Goal: Transaction & Acquisition: Purchase product/service

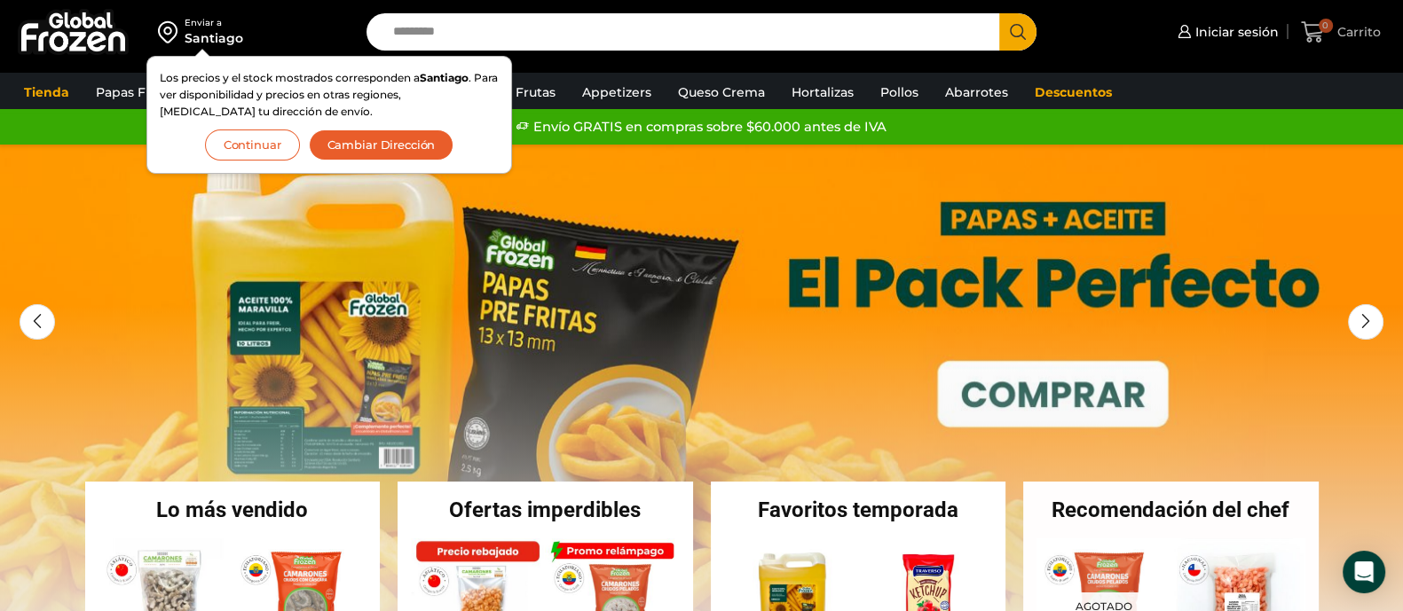
click at [1320, 24] on span "0" at bounding box center [1325, 26] width 14 height 14
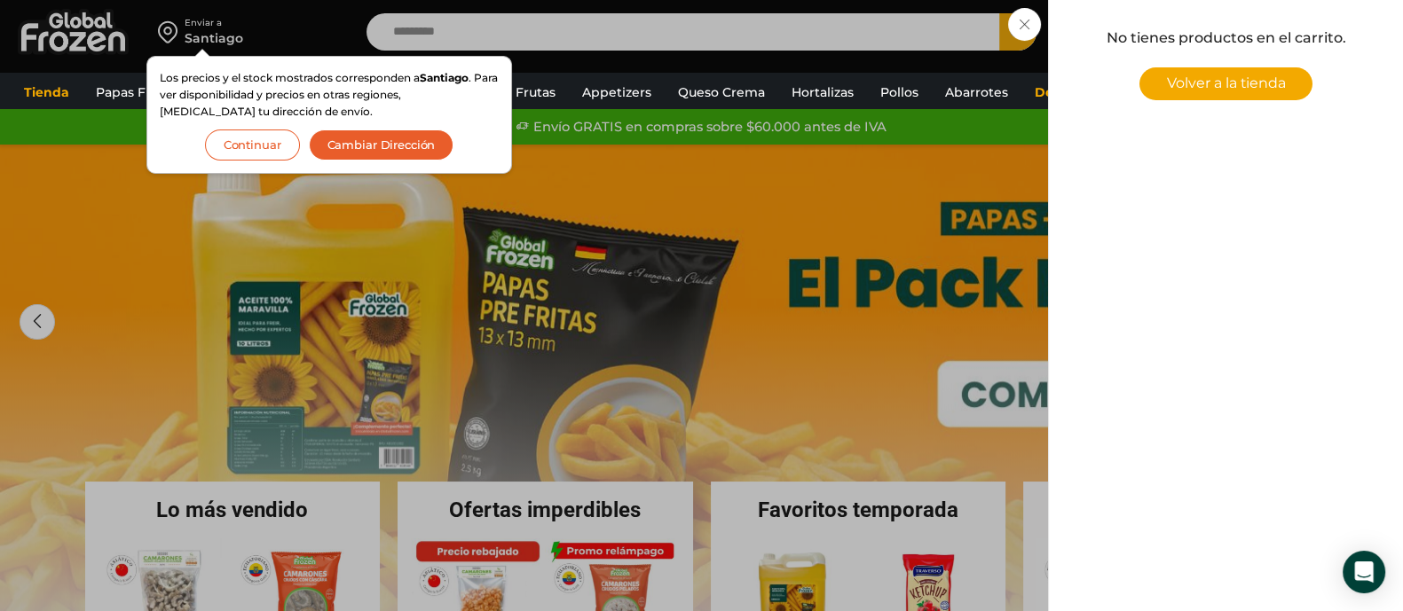
click at [1296, 27] on div "0 Carrito 0 0 Shopping Cart No tienes productos en el carrito. Volver a la tien…" at bounding box center [1340, 33] width 89 height 42
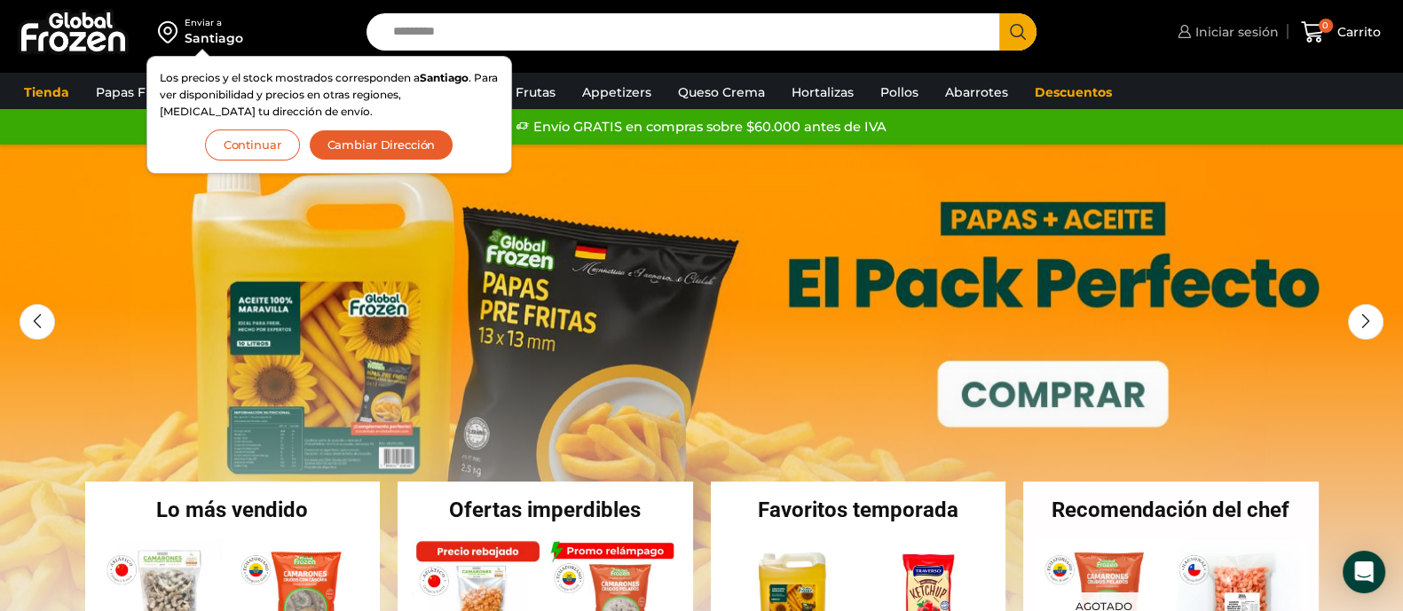
click at [1212, 35] on span "Iniciar sesión" at bounding box center [1235, 32] width 88 height 18
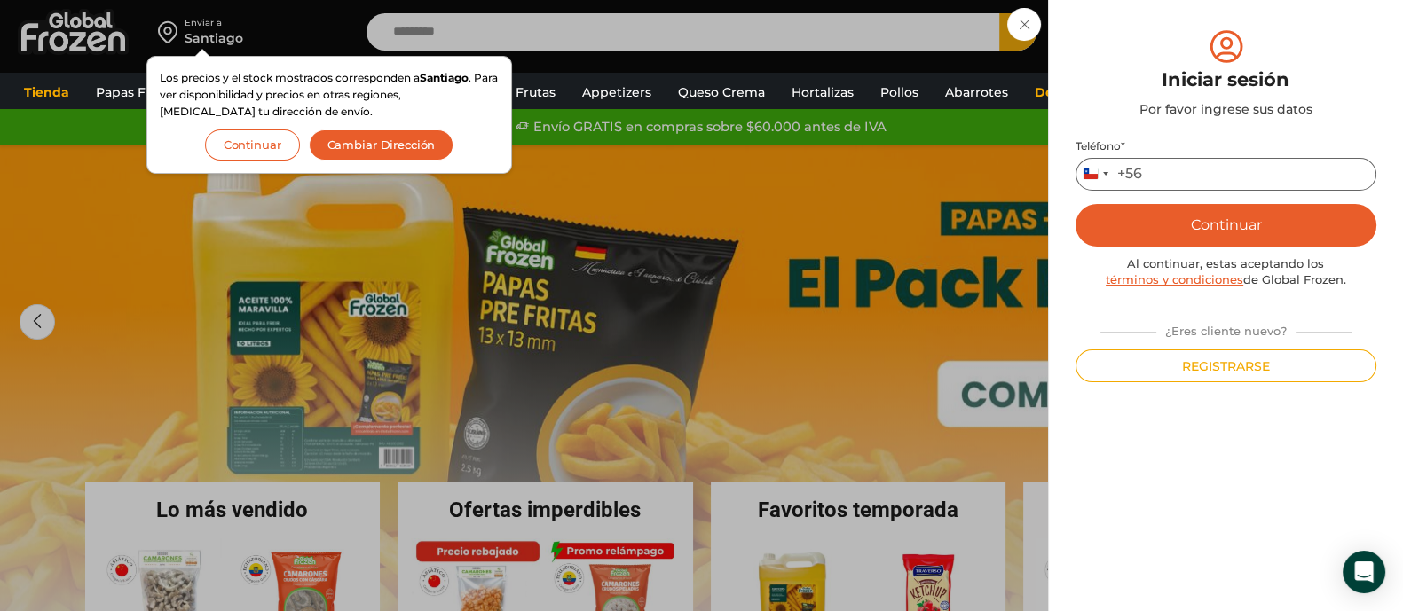
click at [1193, 166] on input "Teléfono *" at bounding box center [1225, 174] width 301 height 33
type input "*********"
click at [1200, 216] on button "Continuar" at bounding box center [1225, 225] width 301 height 43
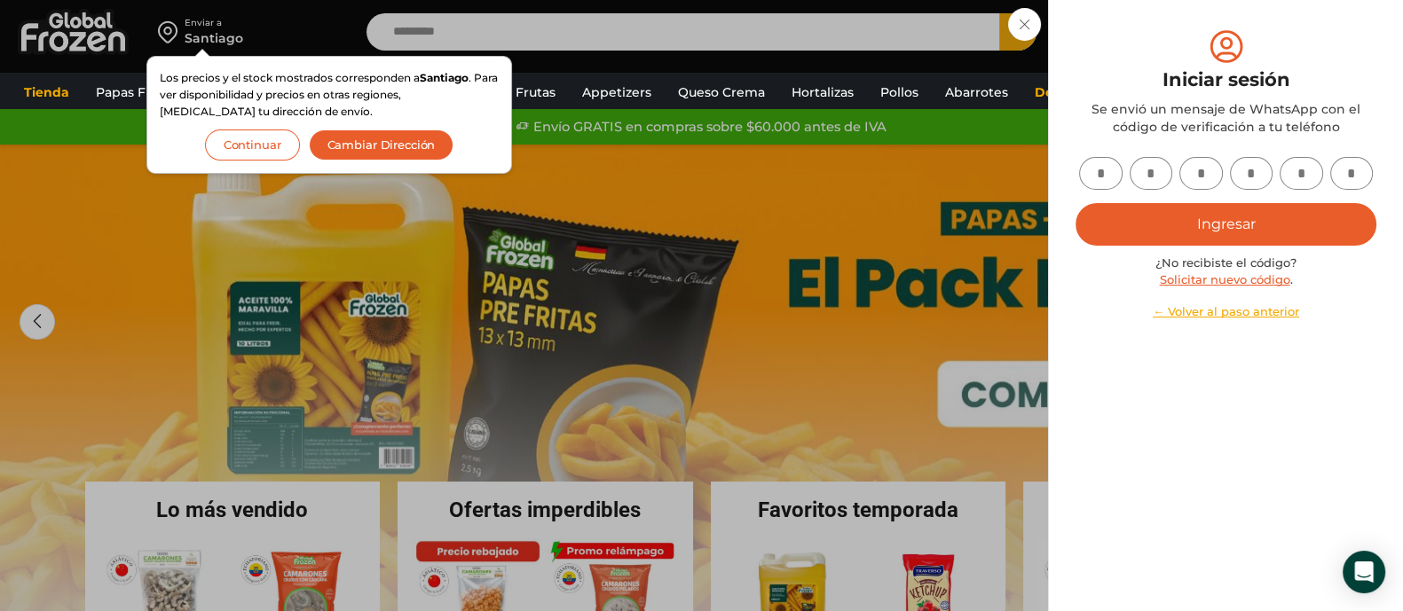
click at [242, 144] on button "Continuar" at bounding box center [252, 145] width 95 height 31
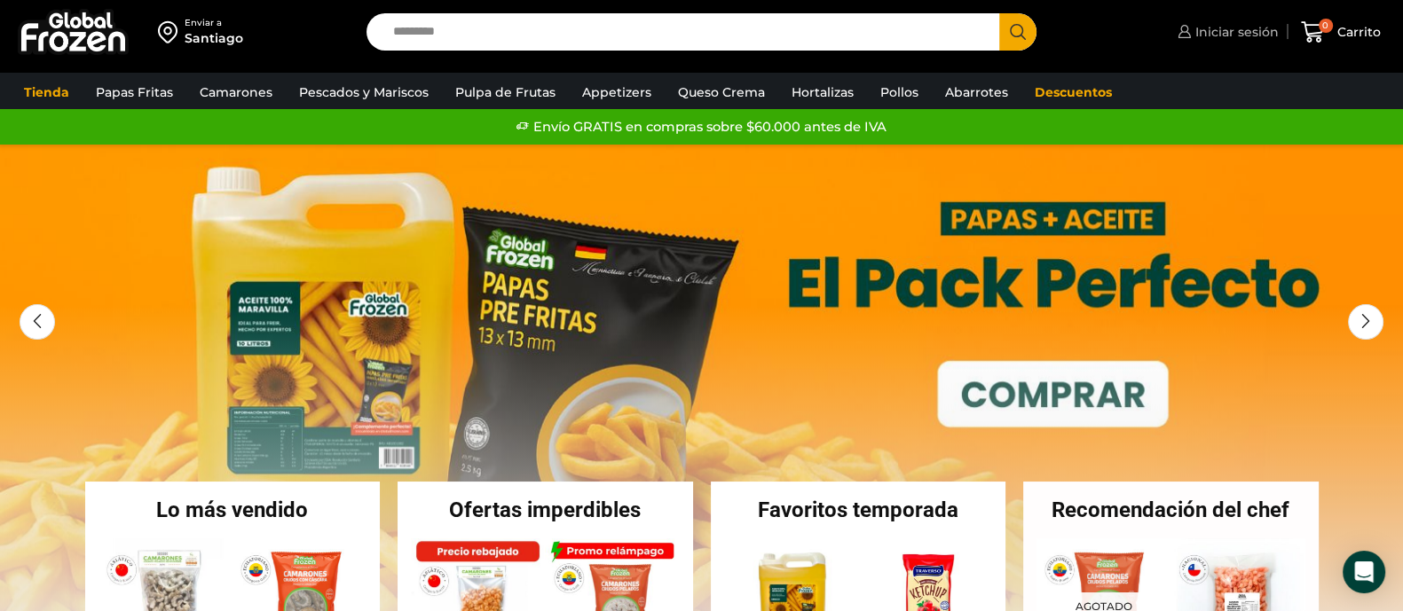
click at [1229, 49] on div "Iniciar sesión Mi cuenta Login Register Iniciar sesión Por favor ingrese sus da…" at bounding box center [1223, 33] width 331 height 42
click at [1224, 30] on span "Iniciar sesión" at bounding box center [1235, 32] width 88 height 18
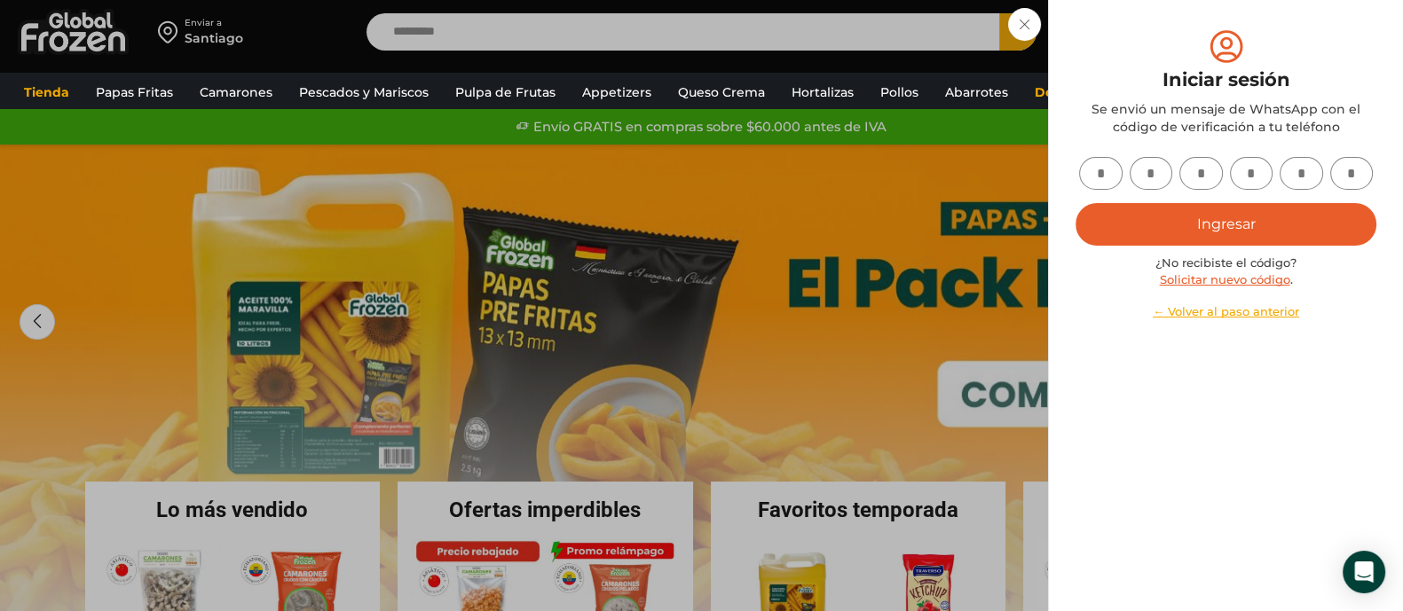
click at [1106, 173] on input "text" at bounding box center [1100, 173] width 43 height 33
type input "*"
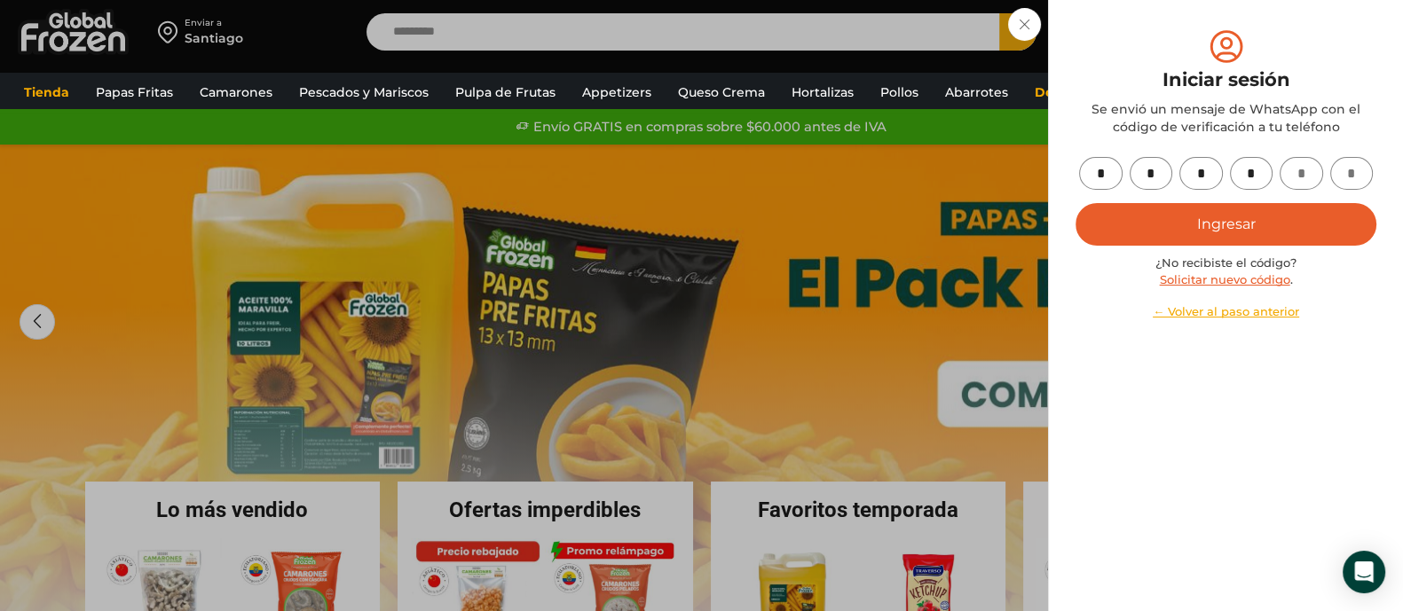
type input "*"
click at [1075, 203] on button "Ingresar" at bounding box center [1225, 224] width 301 height 43
click at [1225, 216] on button "Ingresar" at bounding box center [1225, 224] width 301 height 43
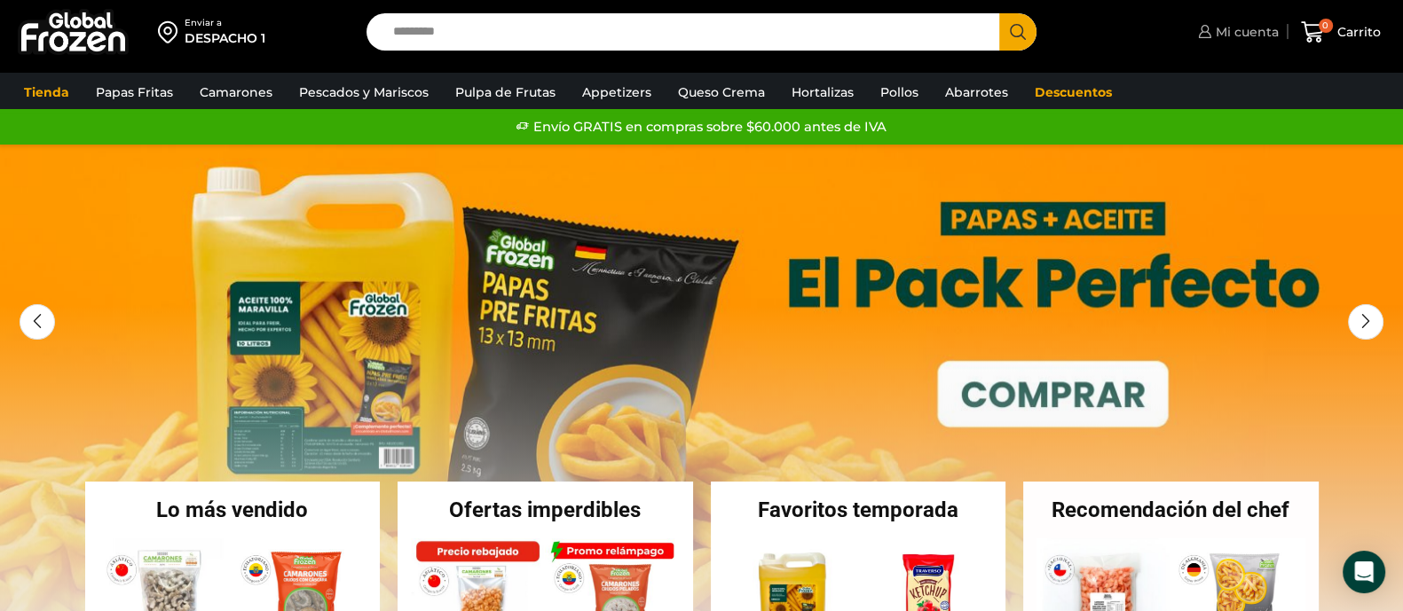
click at [1248, 28] on span "Mi cuenta" at bounding box center [1244, 32] width 67 height 18
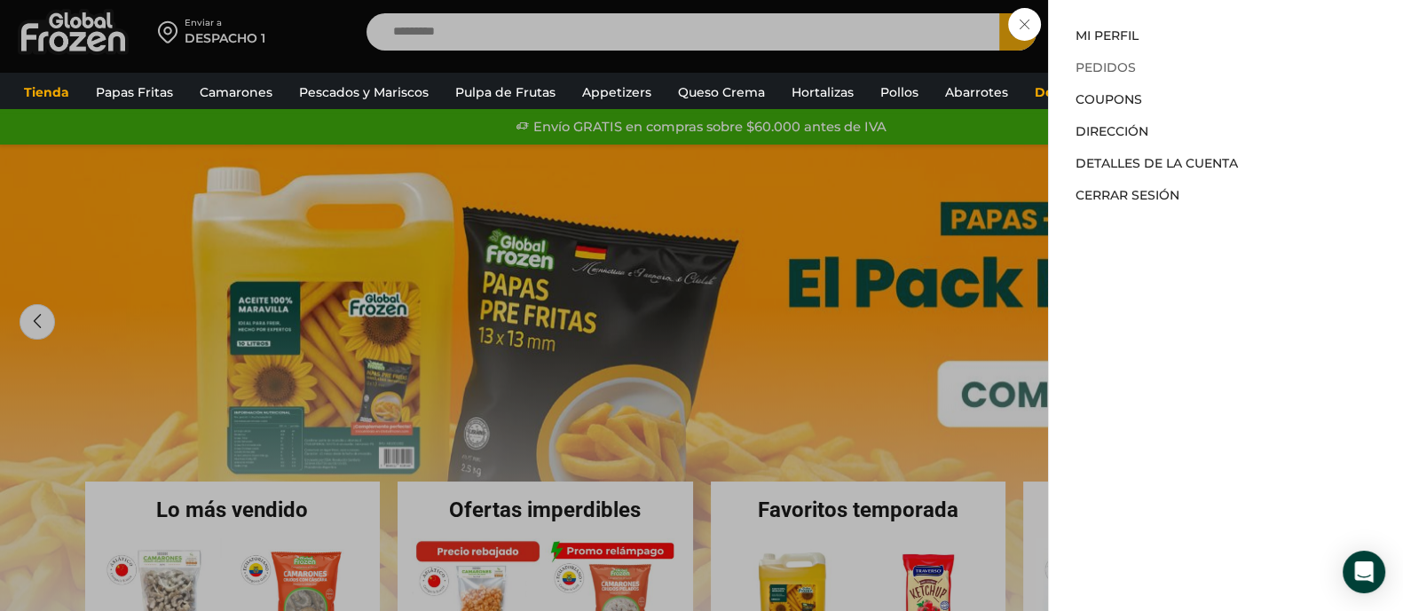
click at [1100, 71] on link "Pedidos" at bounding box center [1105, 67] width 60 height 16
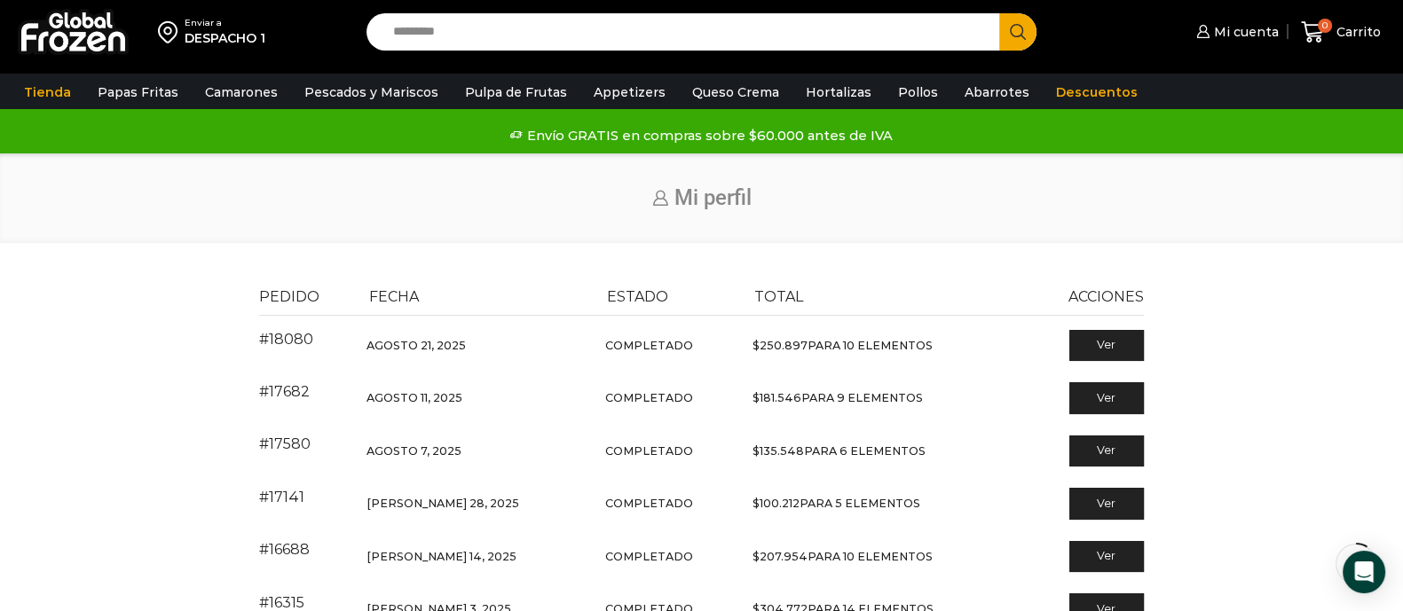
scroll to position [110, 0]
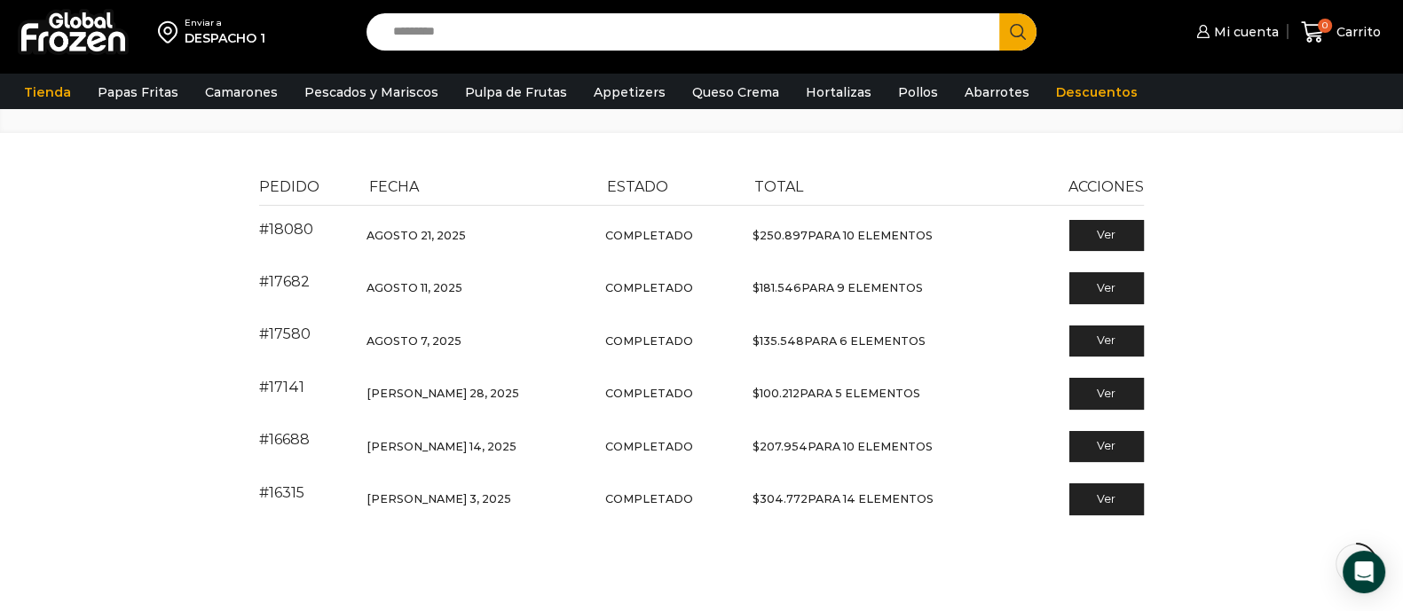
click at [772, 27] on input "Search input" at bounding box center [687, 31] width 607 height 37
type input "**********"
click at [999, 13] on button "Search" at bounding box center [1017, 31] width 37 height 37
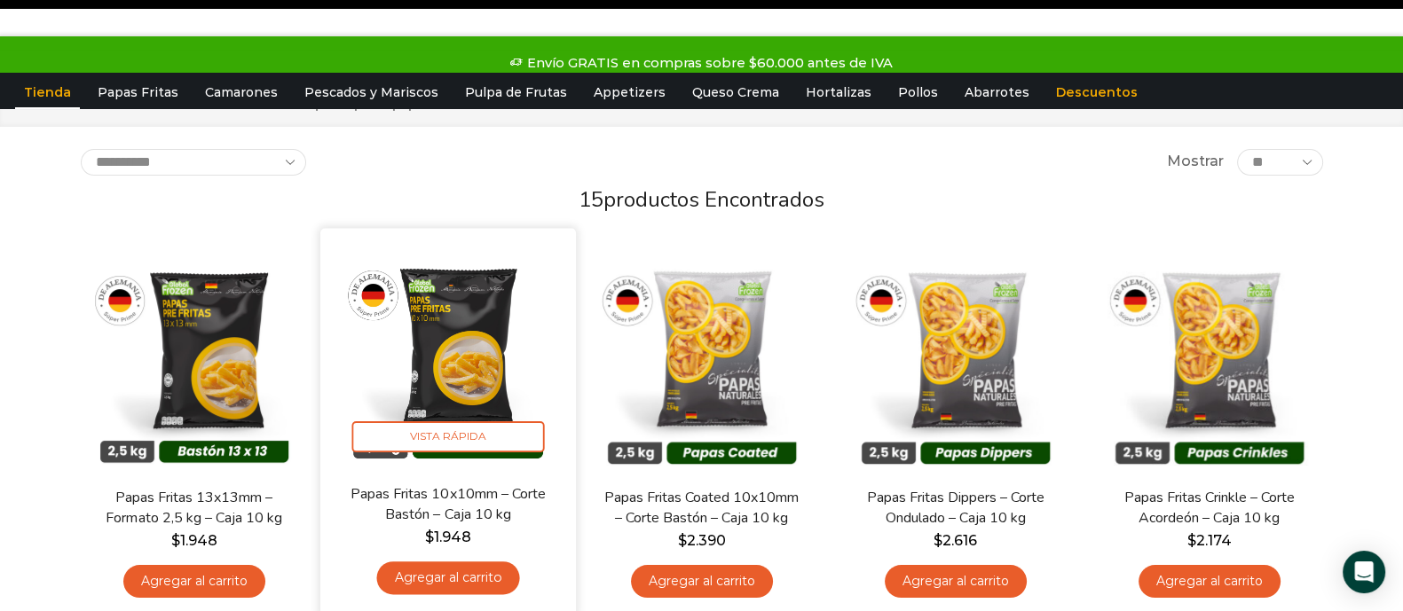
scroll to position [110, 0]
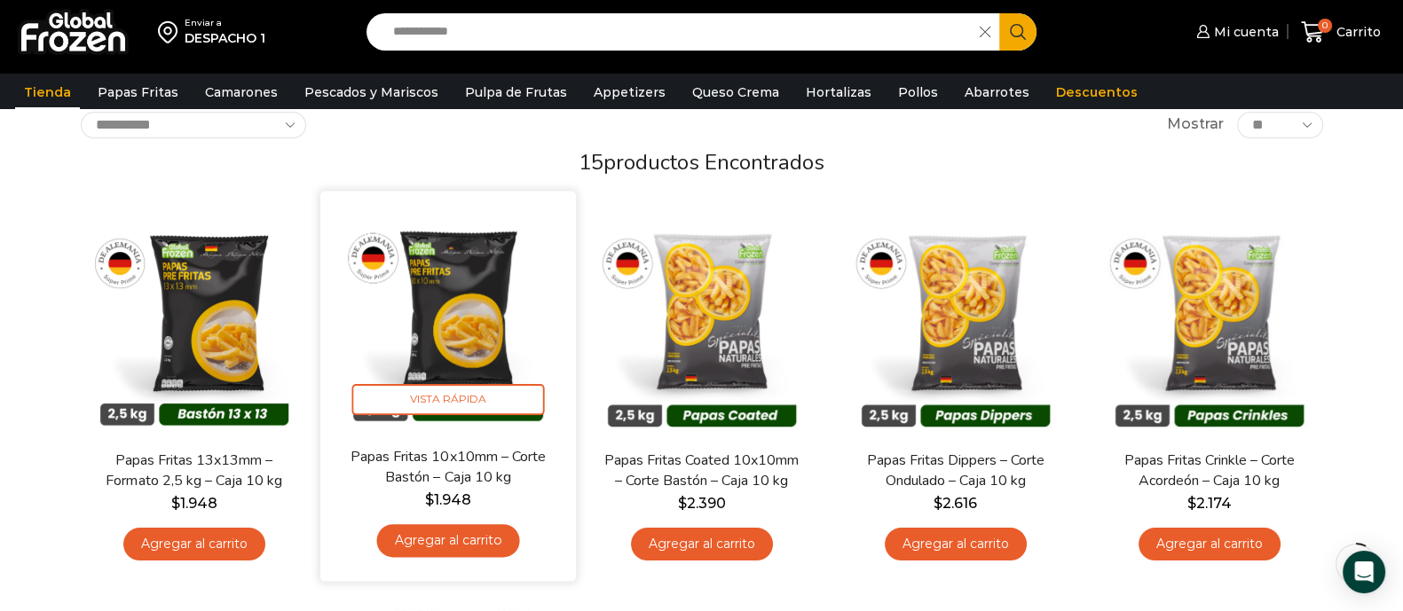
click at [452, 534] on link "Agregar al carrito" at bounding box center [447, 540] width 143 height 33
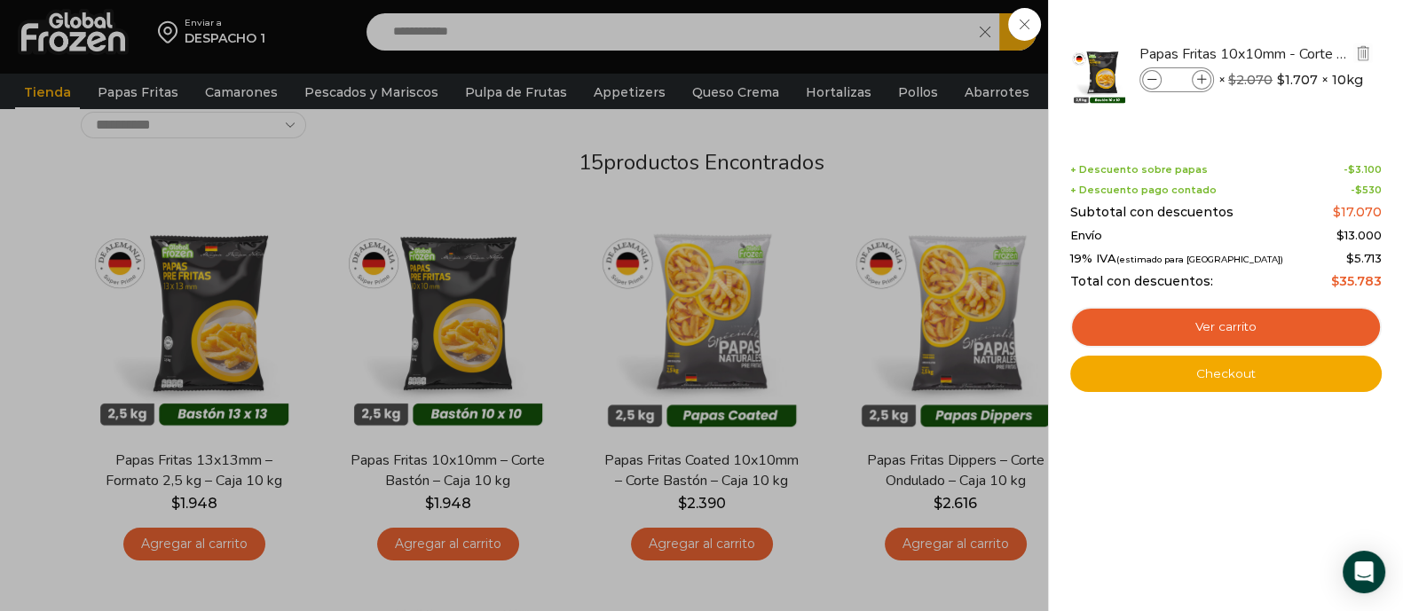
click at [1197, 82] on icon at bounding box center [1202, 80] width 10 height 10
click at [1198, 81] on icon at bounding box center [1202, 80] width 10 height 10
type input "*"
click at [1296, 53] on div "4 Carrito 4 4 Shopping Cart *" at bounding box center [1340, 33] width 89 height 42
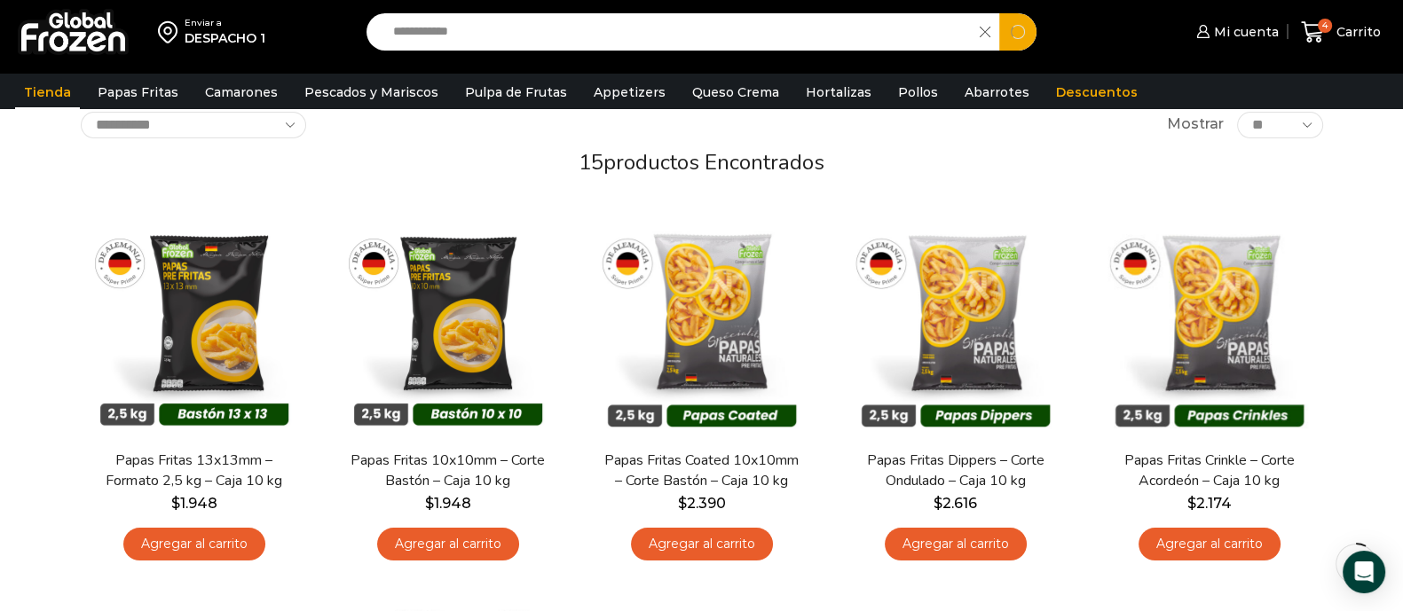
drag, startPoint x: 517, startPoint y: 42, endPoint x: 211, endPoint y: 42, distance: 306.1
click at [211, 42] on div "**********" at bounding box center [701, 32] width 1394 height 64
click at [999, 13] on button "Search" at bounding box center [1017, 31] width 37 height 37
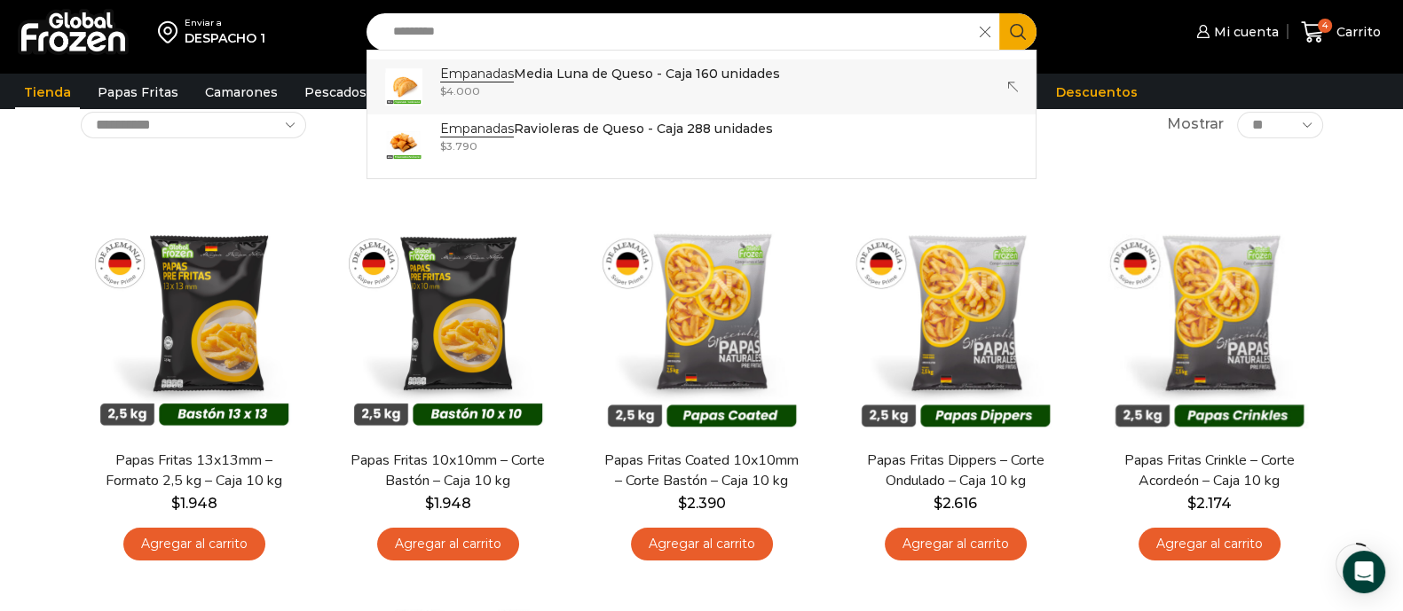
click at [717, 83] on div "$ 4.000" at bounding box center [610, 90] width 340 height 15
type input "**********"
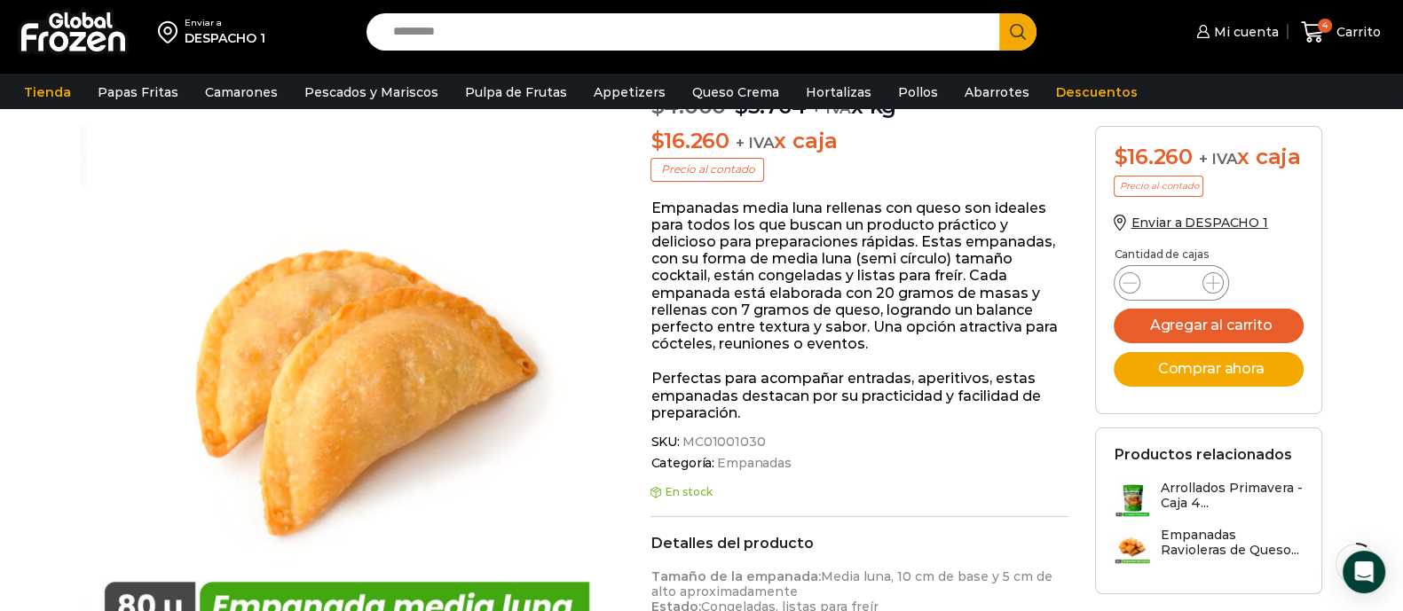
scroll to position [222, 0]
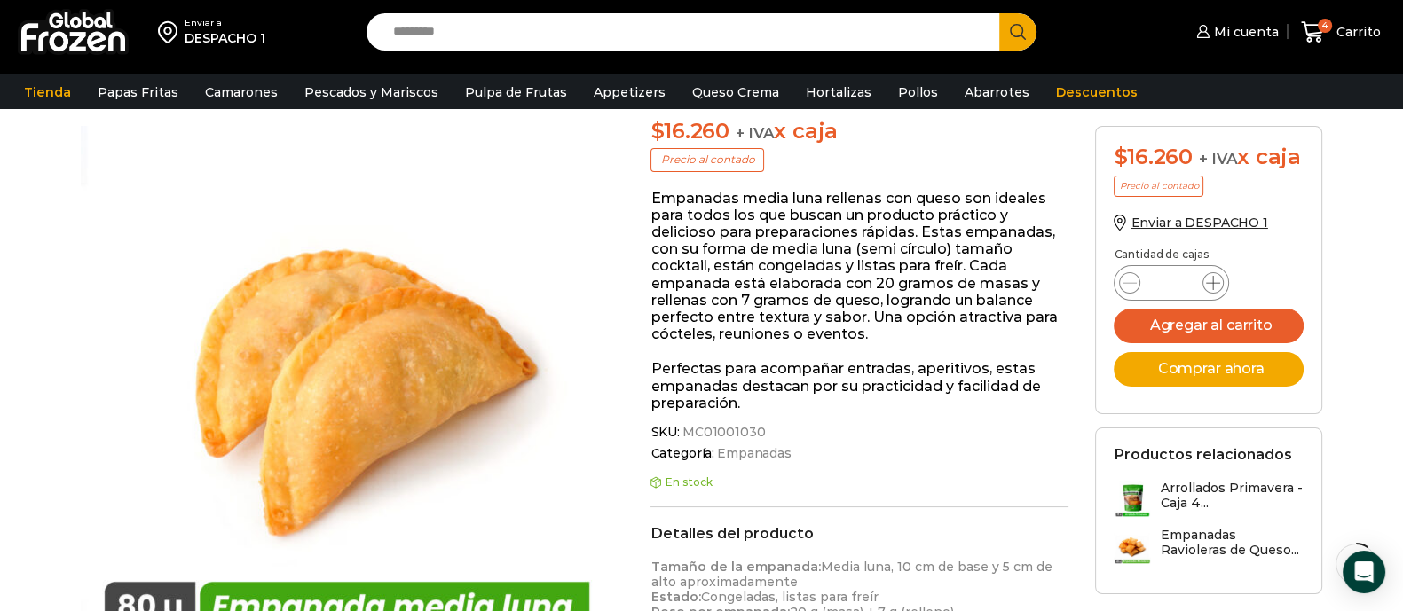
click at [1216, 290] on icon at bounding box center [1213, 283] width 14 height 14
click at [1211, 290] on icon at bounding box center [1213, 283] width 14 height 14
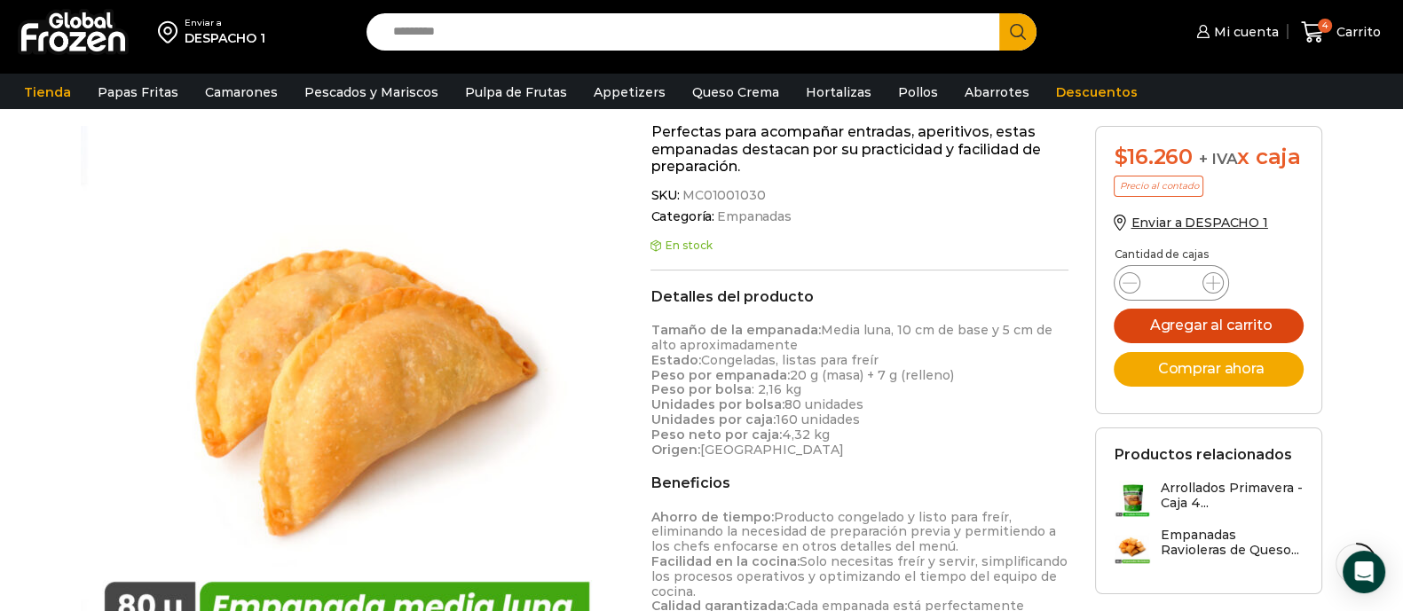
scroll to position [333, 0]
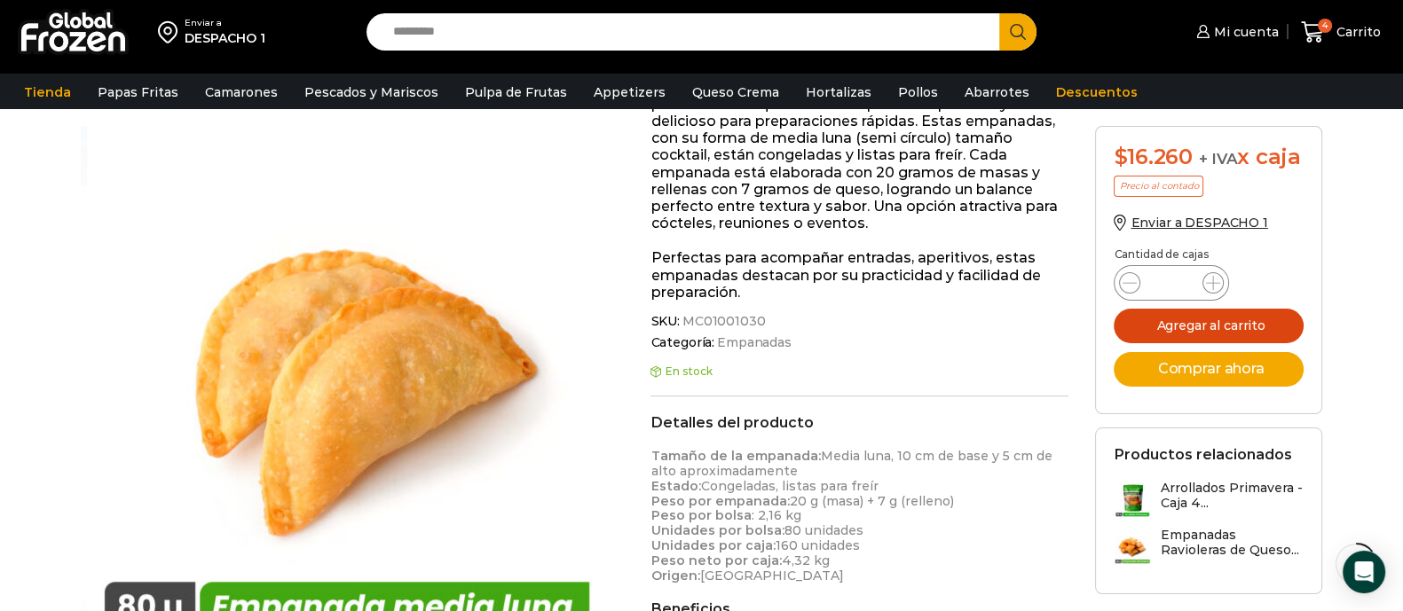
click at [1188, 343] on button "Agregar al carrito" at bounding box center [1208, 326] width 189 height 35
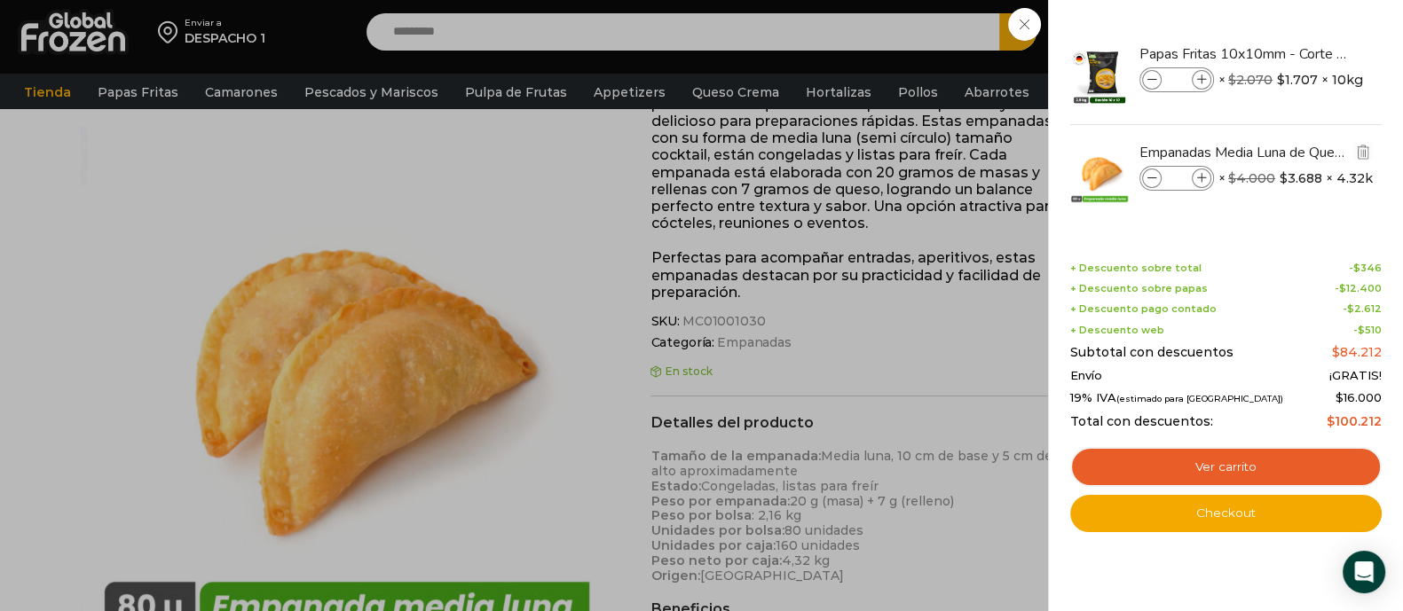
click at [1198, 191] on div "Empanadas Media Luna de Queso - Caja 160 unidades cantidad * × $ 4.000 Original…" at bounding box center [1255, 179] width 233 height 29
click at [1200, 178] on icon at bounding box center [1202, 179] width 10 height 10
click at [1204, 176] on icon at bounding box center [1202, 179] width 10 height 10
click at [1296, 53] on div "5 Carrito 5 5 Shopping Cart *" at bounding box center [1340, 33] width 89 height 42
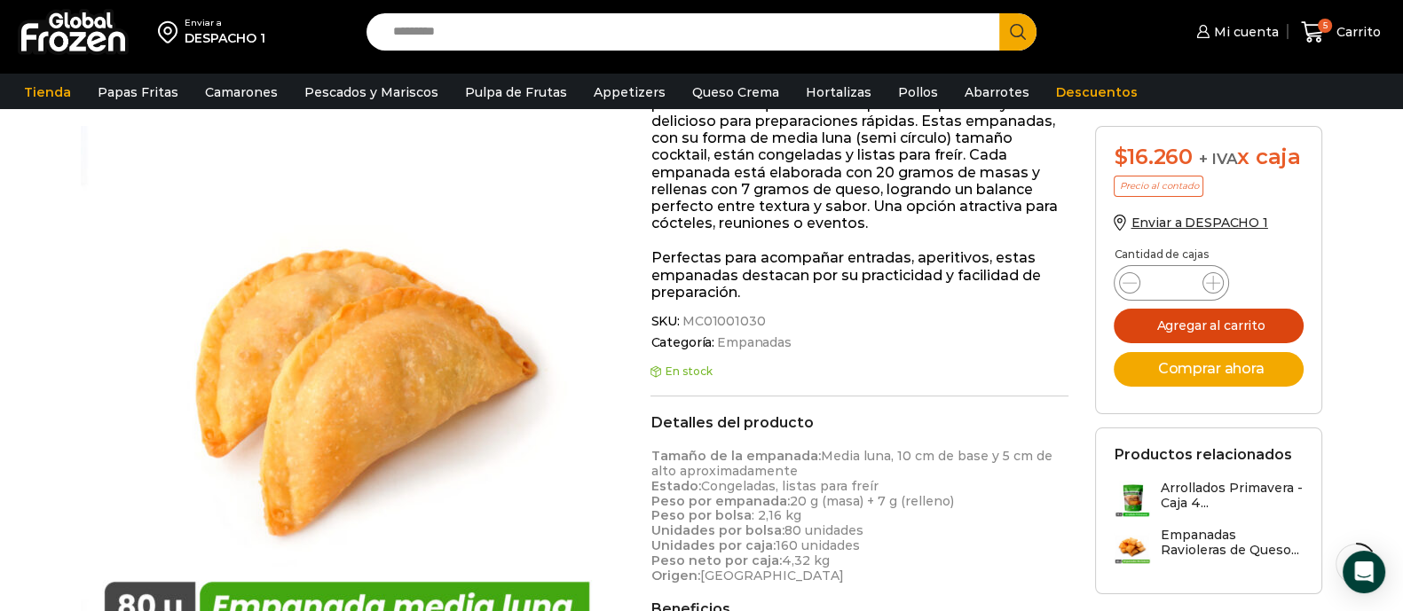
click at [1226, 339] on button "Agregar al carrito" at bounding box center [1208, 326] width 189 height 35
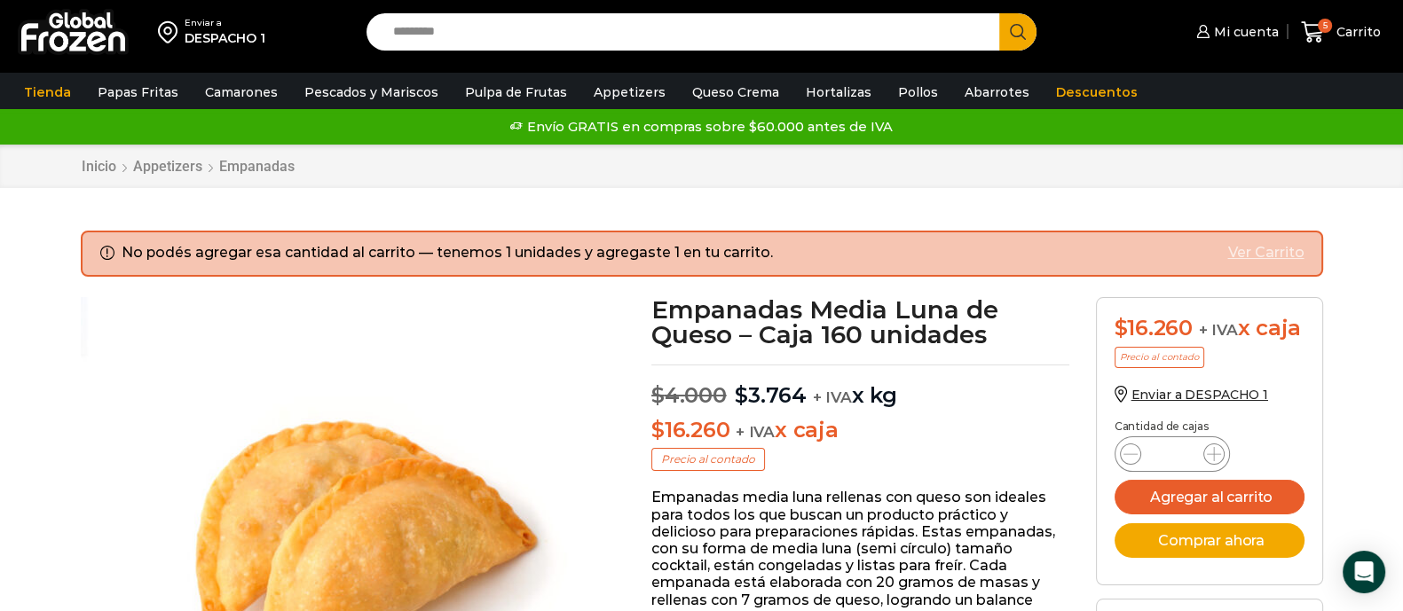
click at [1301, 255] on link "Ver carrito" at bounding box center [1265, 253] width 76 height 20
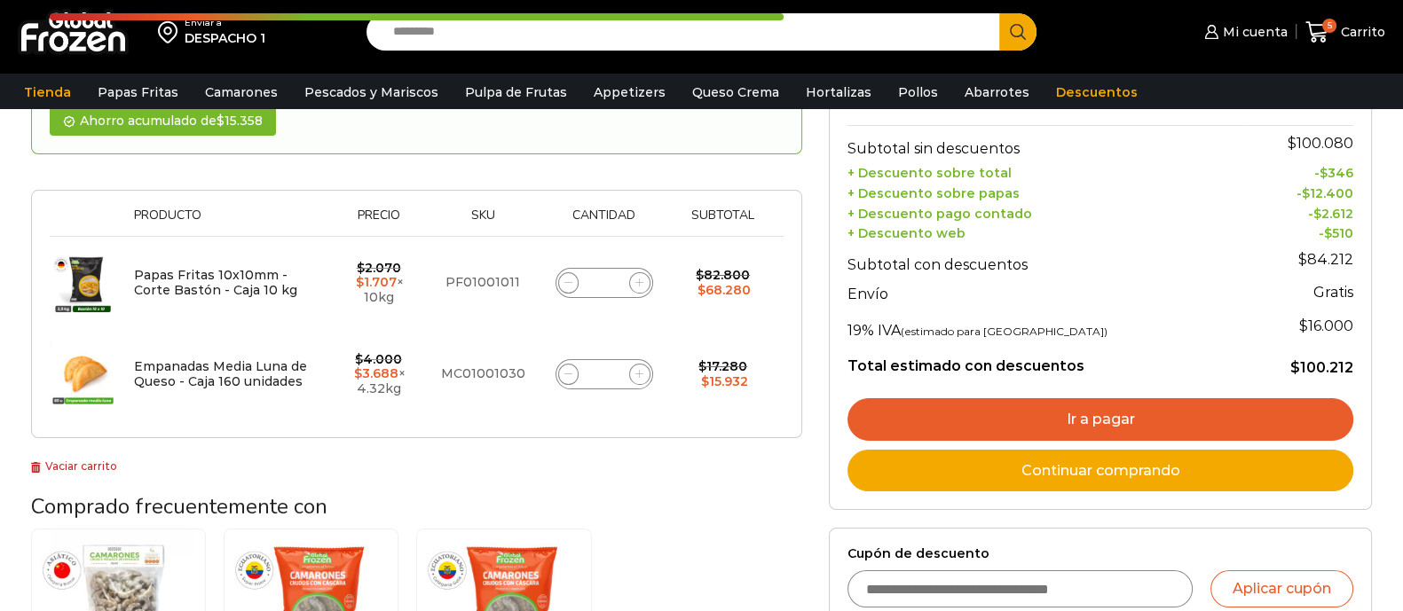
click at [641, 373] on icon at bounding box center [639, 374] width 8 height 8
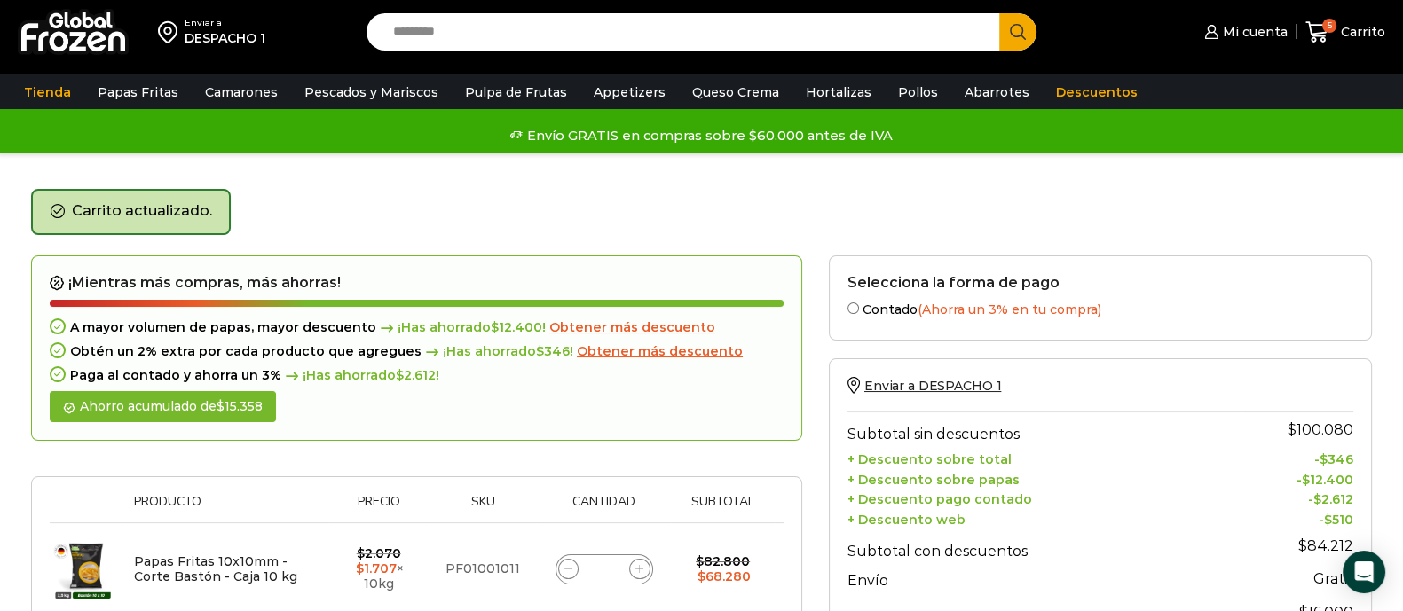
scroll to position [110, 0]
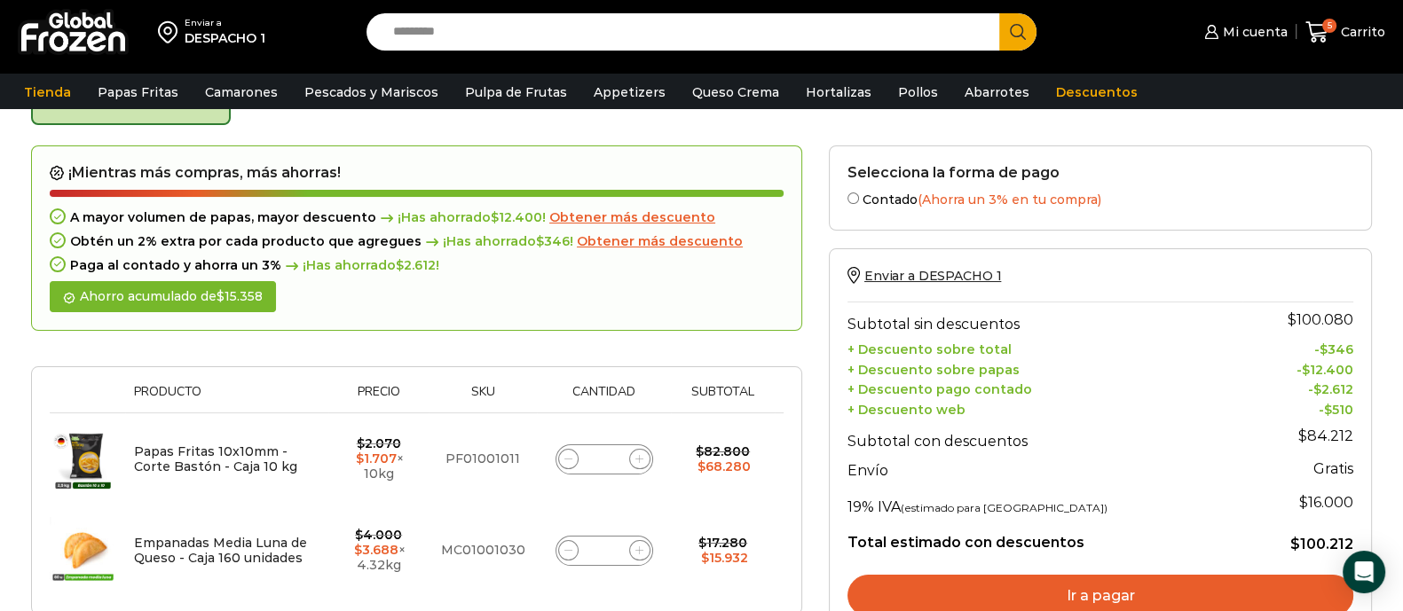
click at [566, 35] on input "Search input" at bounding box center [687, 31] width 607 height 37
type input "******"
click at [999, 13] on button "Search" at bounding box center [1017, 31] width 37 height 37
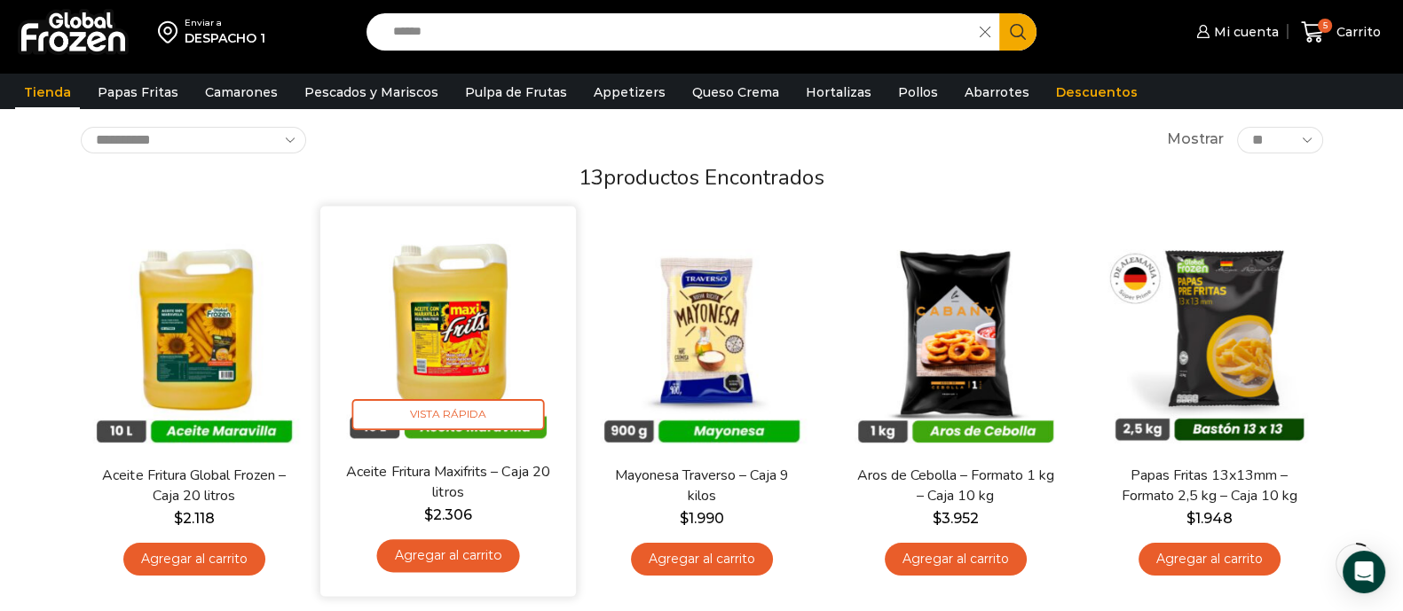
scroll to position [110, 0]
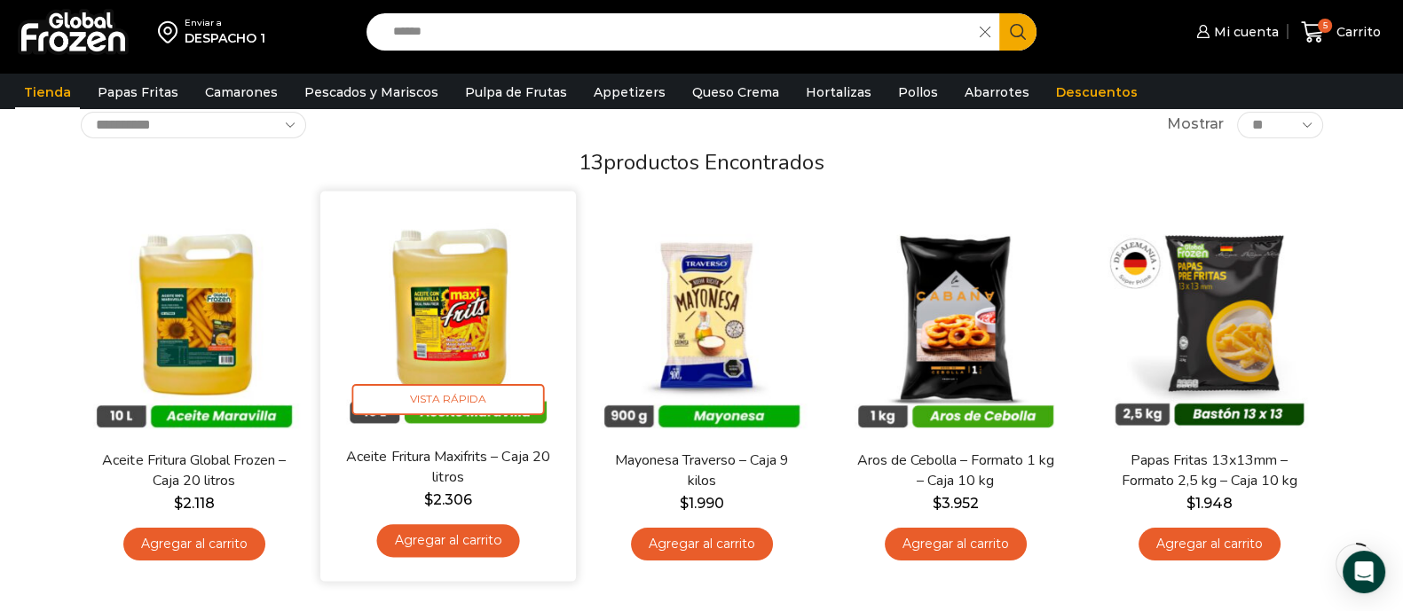
click at [476, 539] on link "Agregar al carrito" at bounding box center [447, 540] width 143 height 33
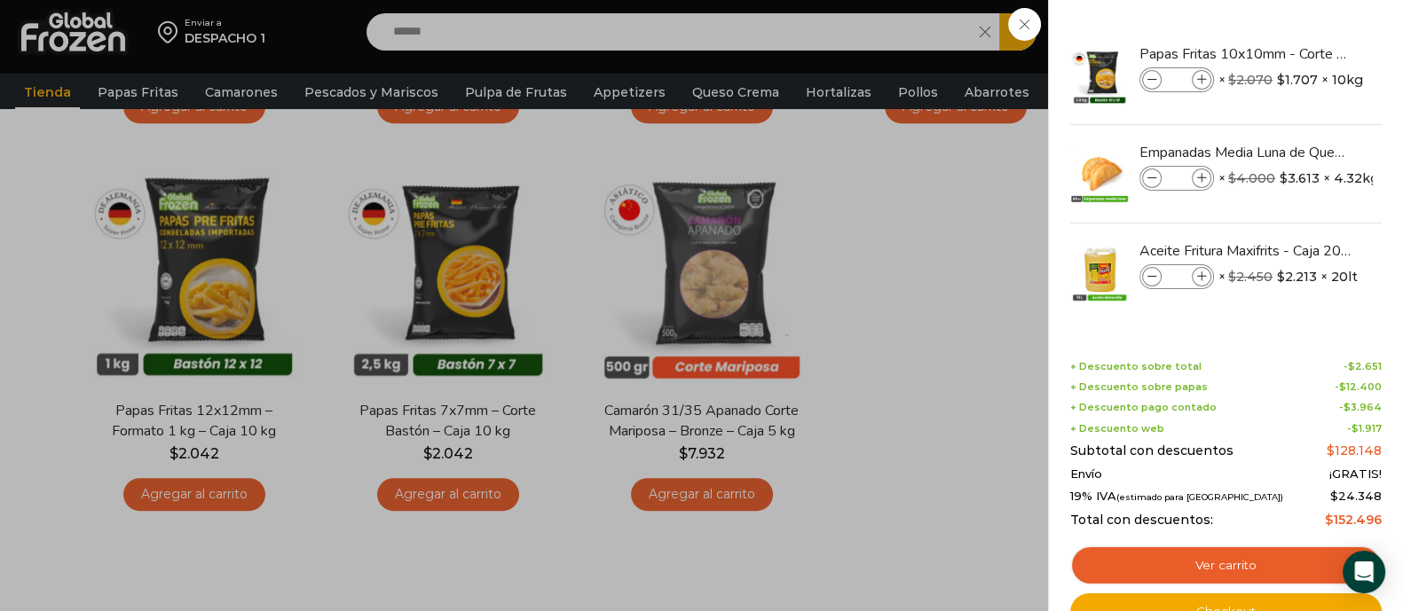
scroll to position [886, 0]
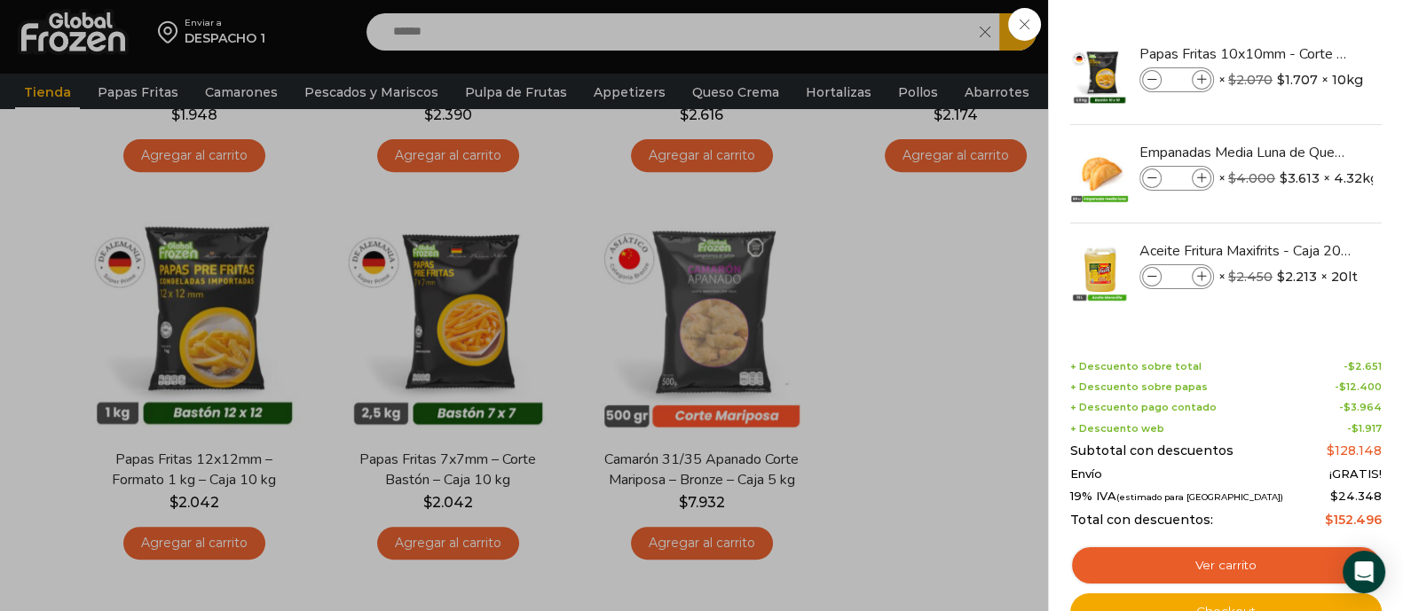
click at [1296, 53] on div "6 Carrito 6 6 Shopping Cart *" at bounding box center [1340, 33] width 89 height 42
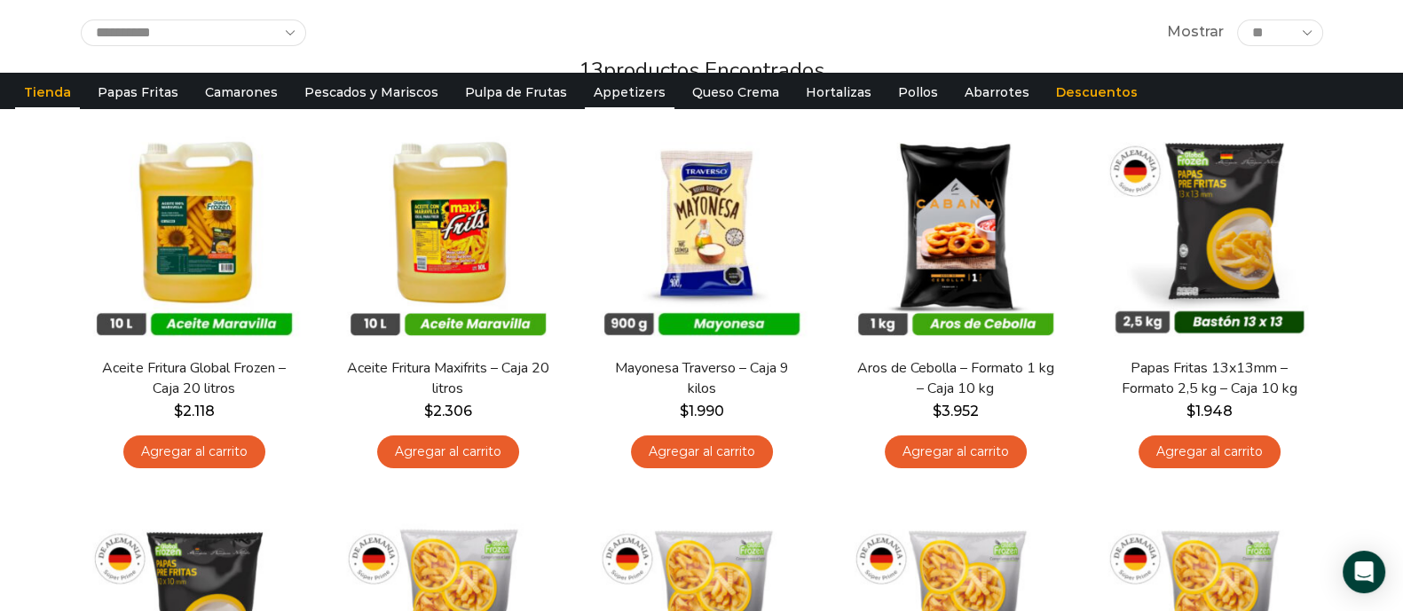
scroll to position [0, 0]
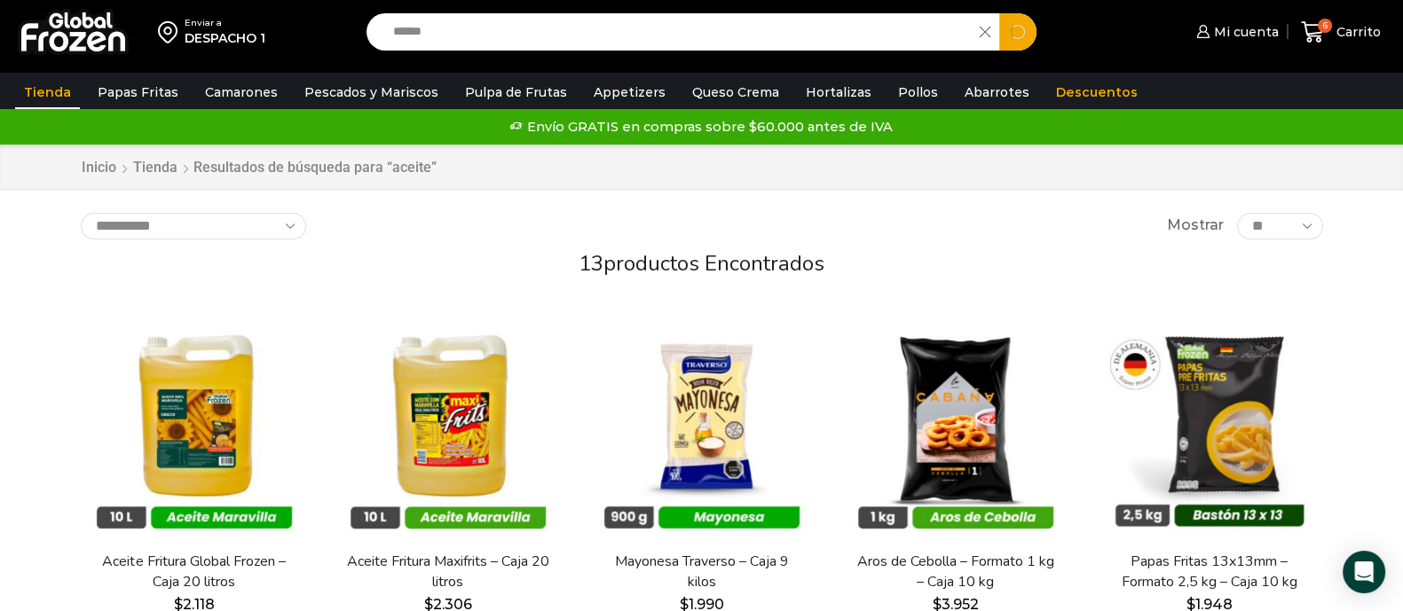
click at [683, 42] on input "******" at bounding box center [677, 31] width 587 height 37
type input "*"
type input "********"
click at [999, 13] on button "Search" at bounding box center [1017, 31] width 37 height 37
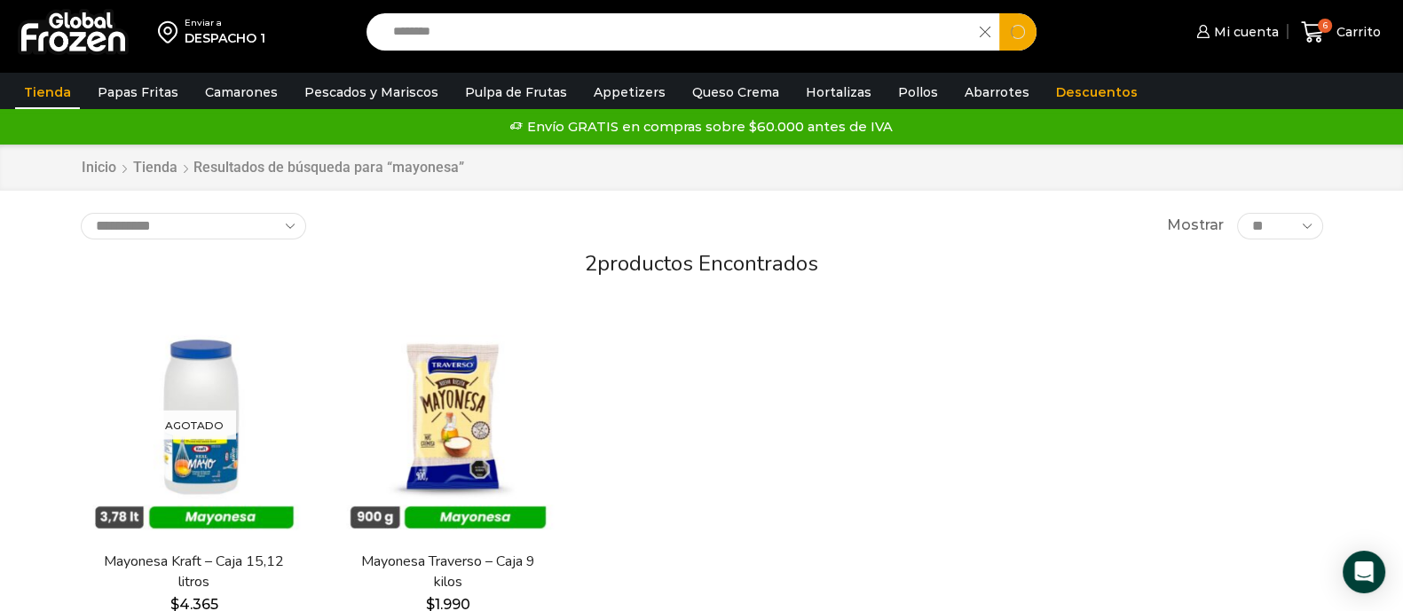
drag, startPoint x: 471, startPoint y: 30, endPoint x: 0, endPoint y: 52, distance: 471.7
click at [0, 52] on div "Enviar a DESPACHO 1 Search input ******** Search Mi cuenta" at bounding box center [701, 36] width 1403 height 73
type input "*******"
click at [999, 13] on button "Search" at bounding box center [1017, 31] width 37 height 37
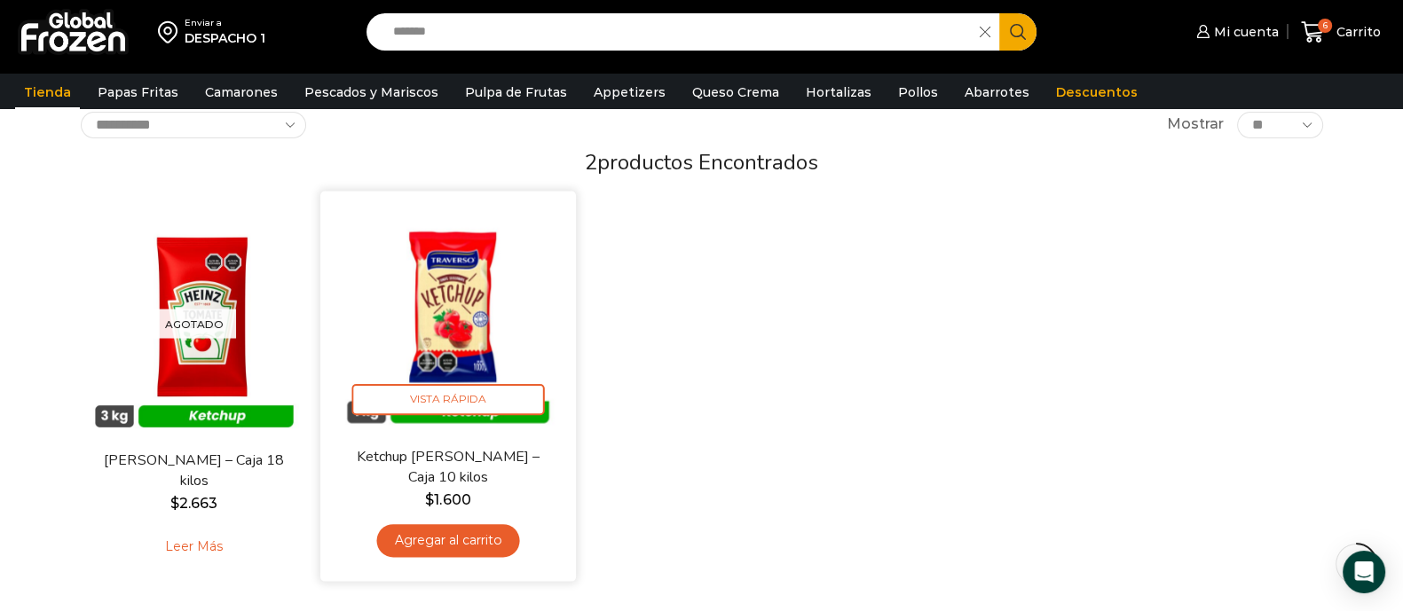
scroll to position [221, 0]
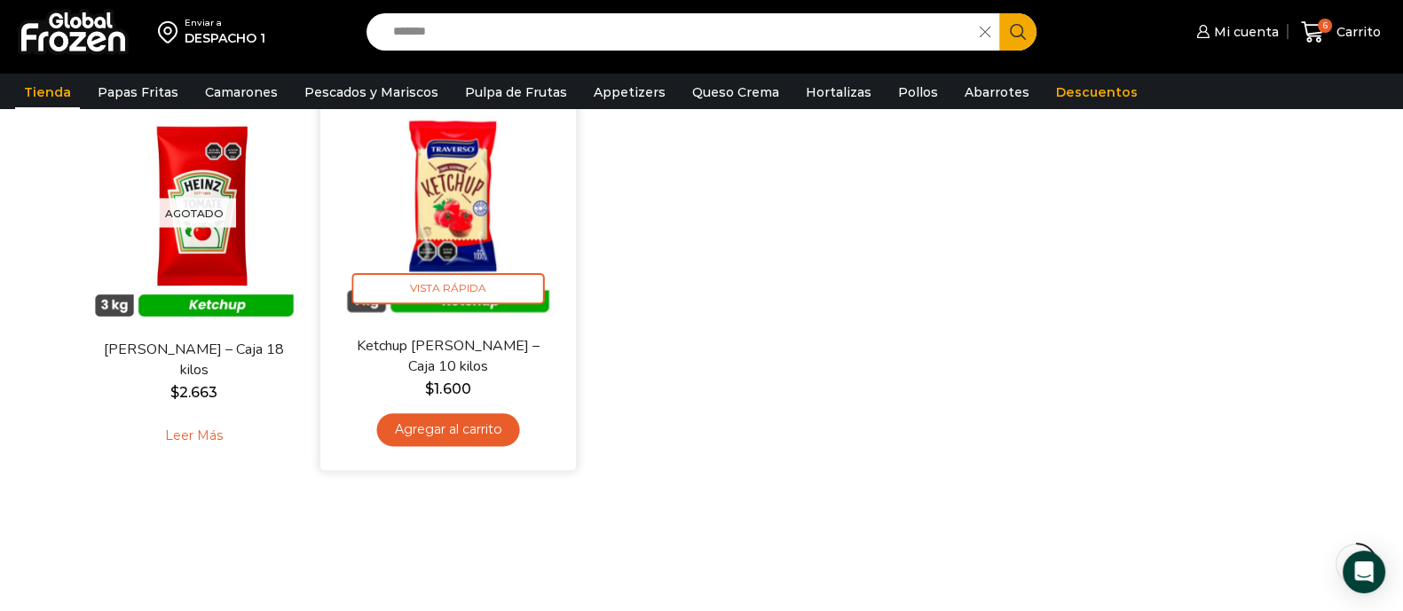
click at [427, 432] on link "Agregar al carrito" at bounding box center [447, 429] width 143 height 33
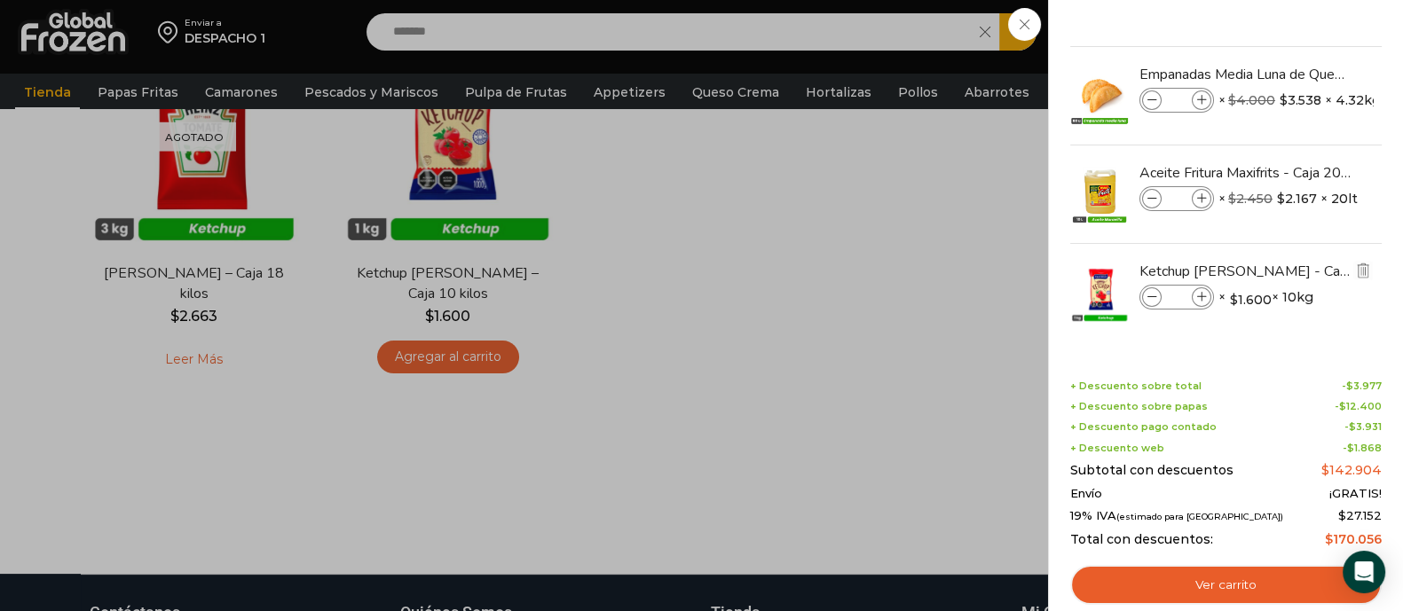
scroll to position [333, 0]
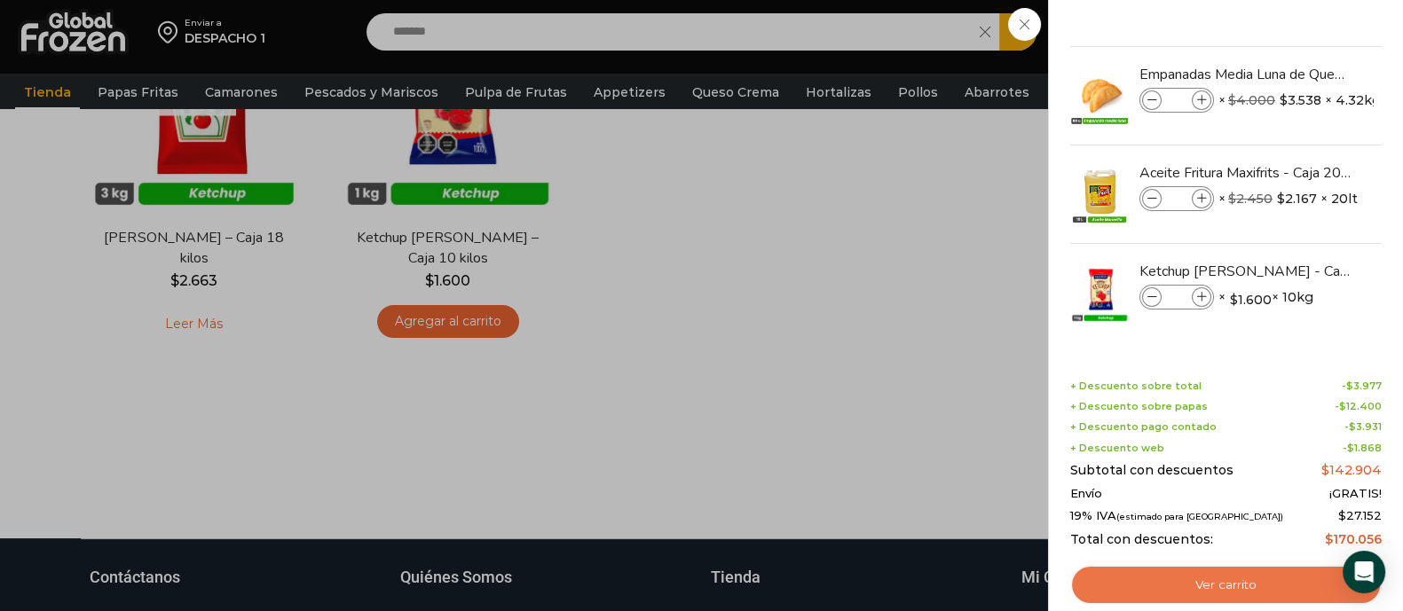
click at [1191, 586] on link "Ver carrito" at bounding box center [1225, 585] width 311 height 41
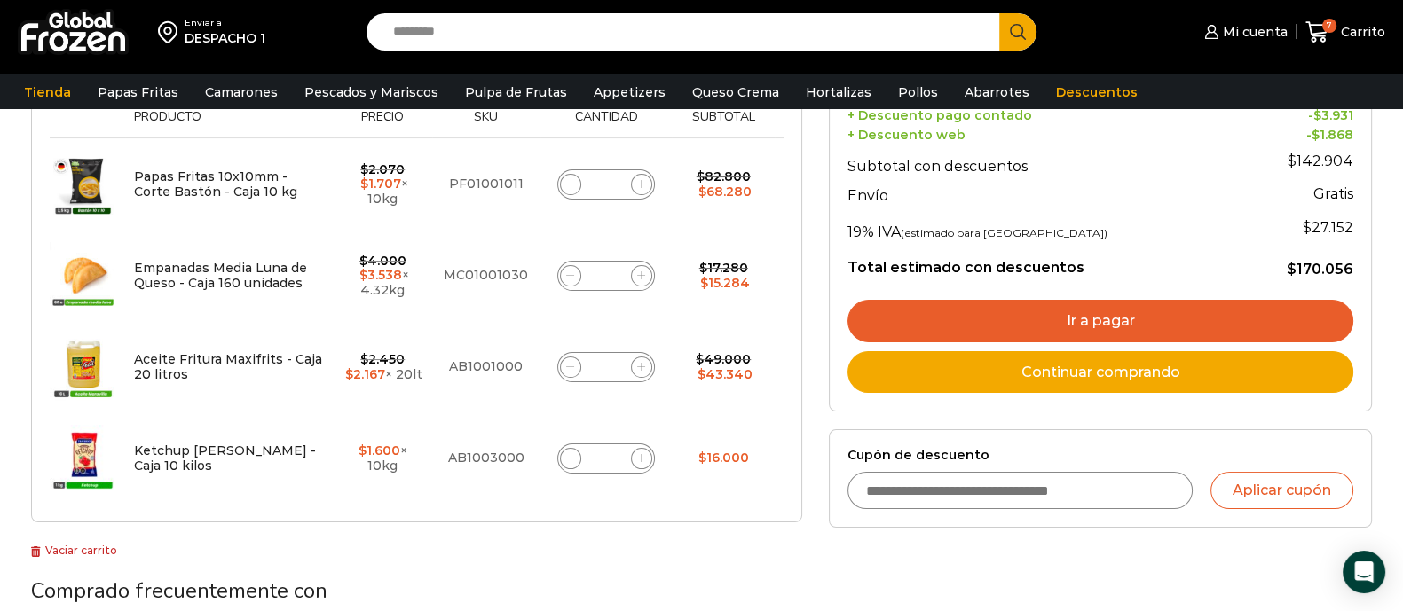
scroll to position [221, 0]
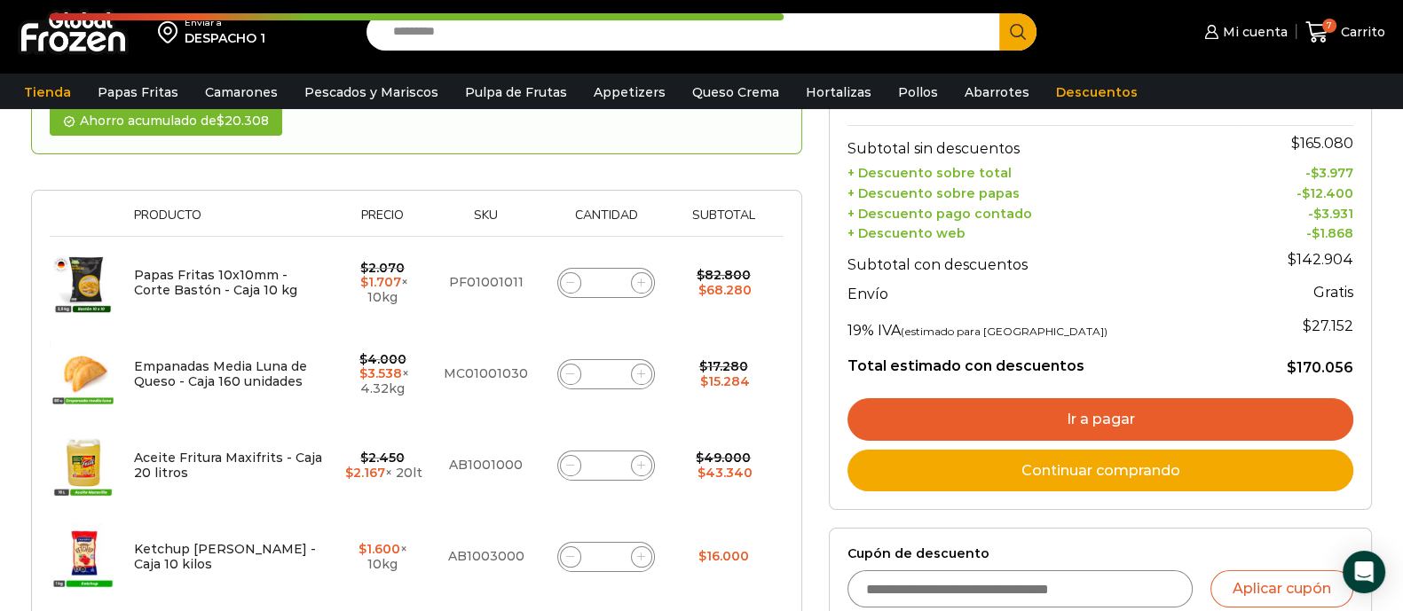
click at [1083, 409] on link "Ir a pagar" at bounding box center [1100, 419] width 506 height 43
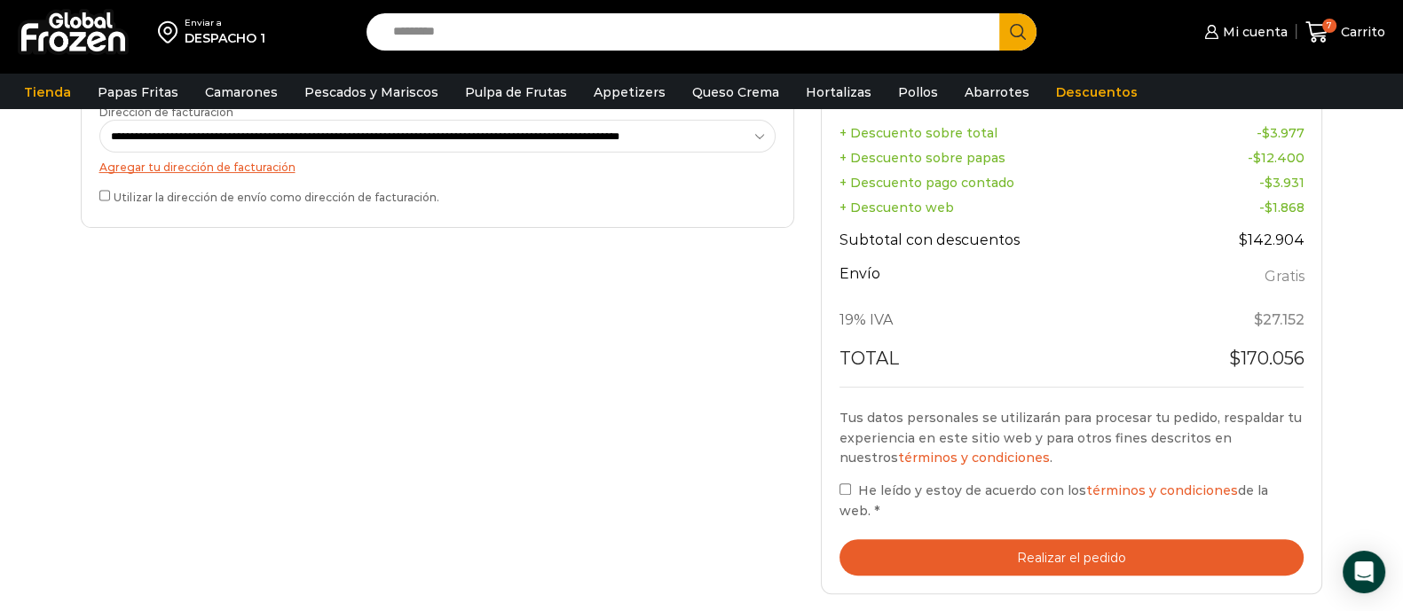
scroll to position [665, 0]
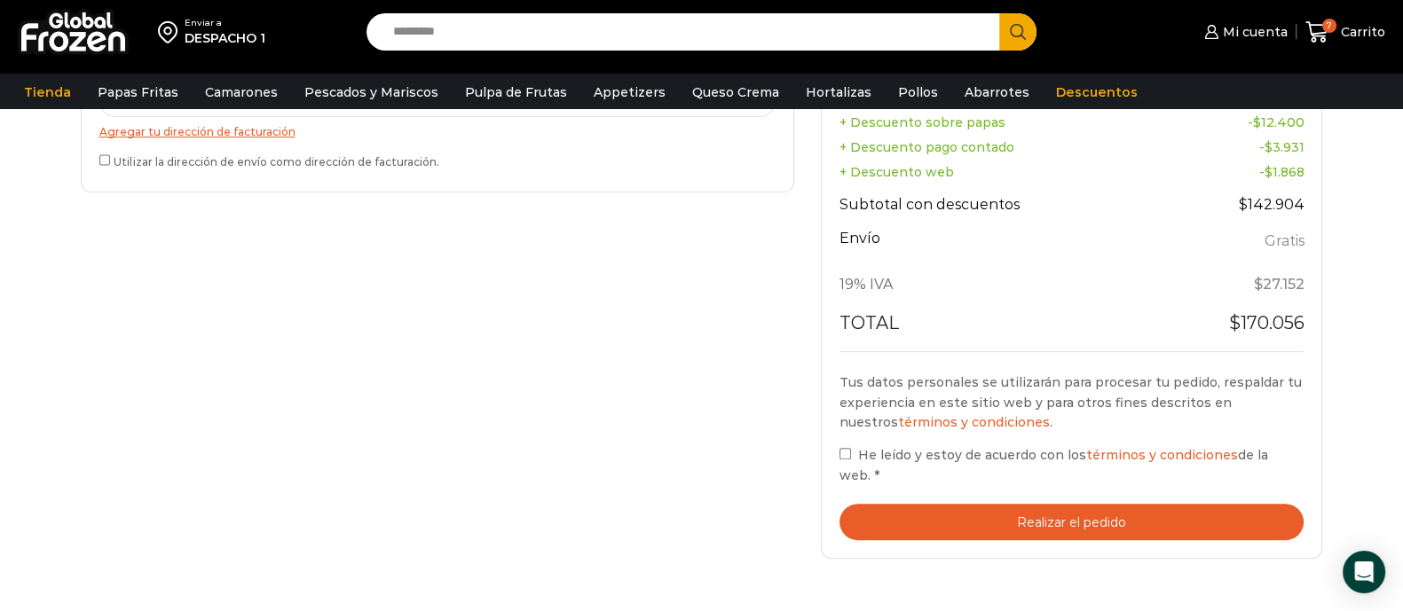
drag, startPoint x: 944, startPoint y: 439, endPoint x: 937, endPoint y: 451, distance: 13.5
click at [943, 440] on div "Tus datos personales se utilizarán para procesar tu pedido, respaldar tu experi…" at bounding box center [1071, 430] width 465 height 114
click at [935, 452] on span "He leído y estoy de acuerdo con los términos y condiciones de la web." at bounding box center [1053, 464] width 429 height 35
click at [952, 504] on button "Realizar el pedido" at bounding box center [1071, 522] width 465 height 36
